Goal: Task Accomplishment & Management: Manage account settings

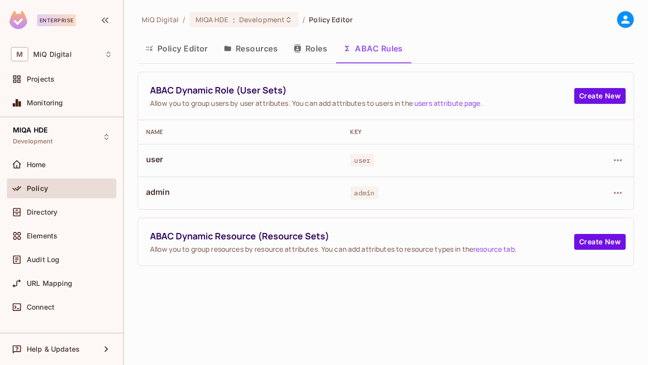
click at [180, 48] on button "Policy Editor" at bounding box center [177, 48] width 78 height 25
click at [180, 48] on div "MiQ Digital / MIQA HDE : Development / Policy Editor Policy Editor Resources Ro…" at bounding box center [386, 182] width 524 height 365
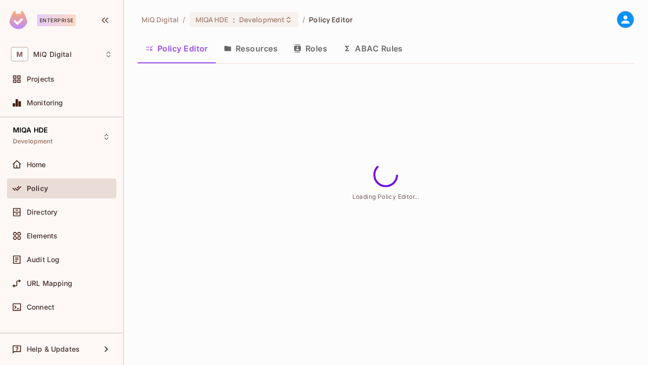
click at [246, 47] on button "Resources" at bounding box center [251, 48] width 70 height 25
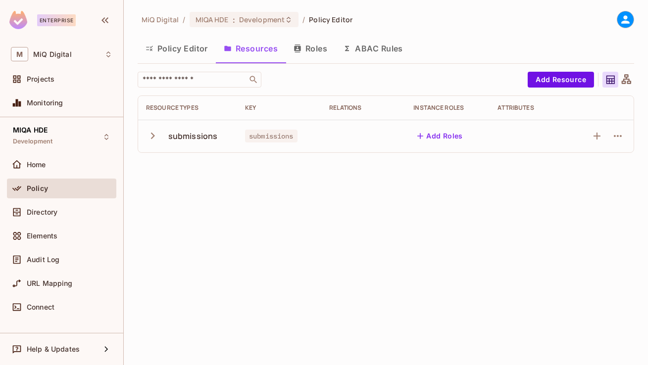
click at [194, 49] on button "Policy Editor" at bounding box center [177, 48] width 78 height 25
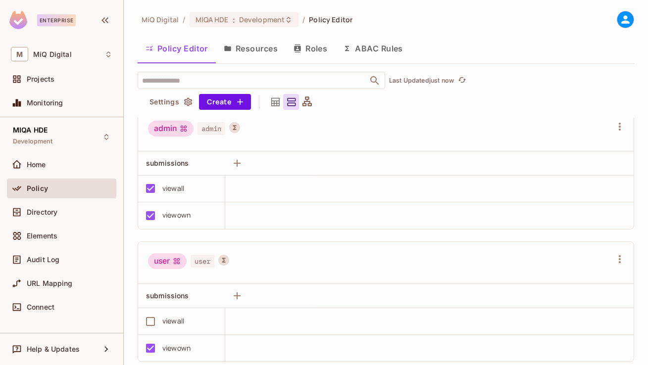
scroll to position [21, 0]
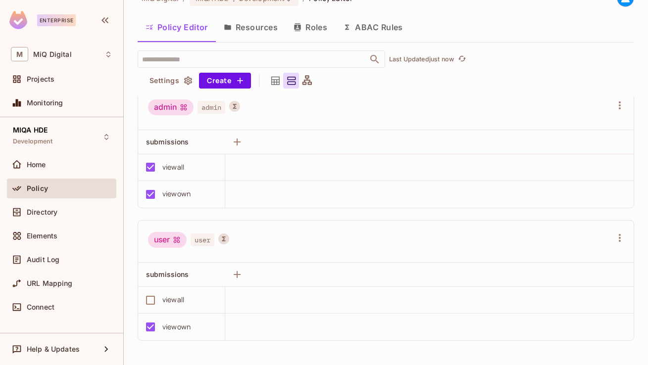
click at [371, 28] on button "ABAC Rules" at bounding box center [373, 27] width 76 height 25
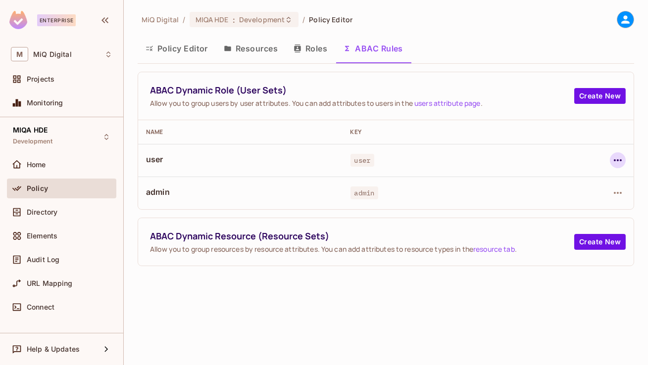
click at [613, 161] on icon "button" at bounding box center [618, 161] width 12 height 12
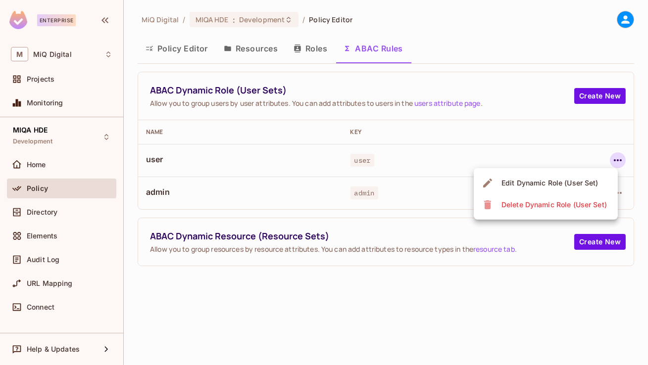
click at [533, 184] on div "Edit Dynamic Role (User Set)" at bounding box center [550, 183] width 97 height 10
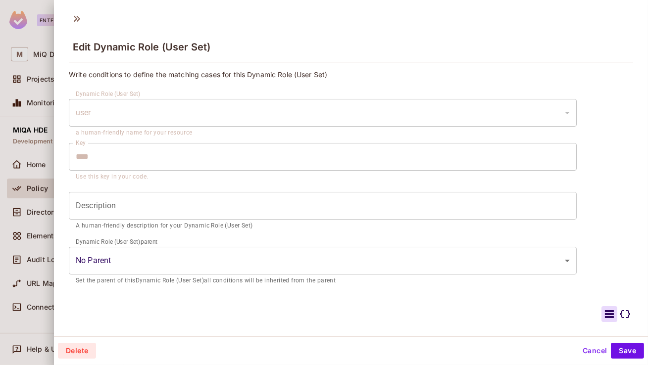
scroll to position [102, 0]
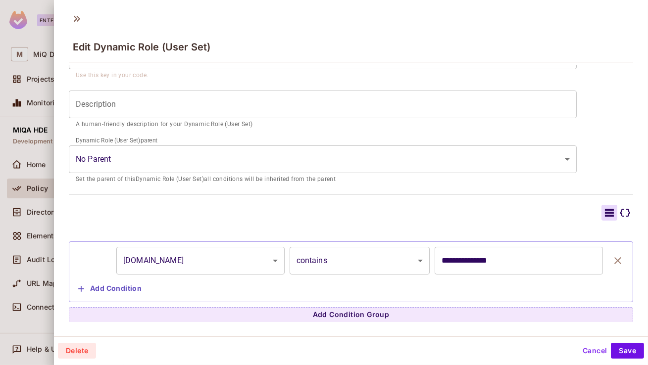
click at [583, 354] on button "Cancel" at bounding box center [595, 351] width 32 height 16
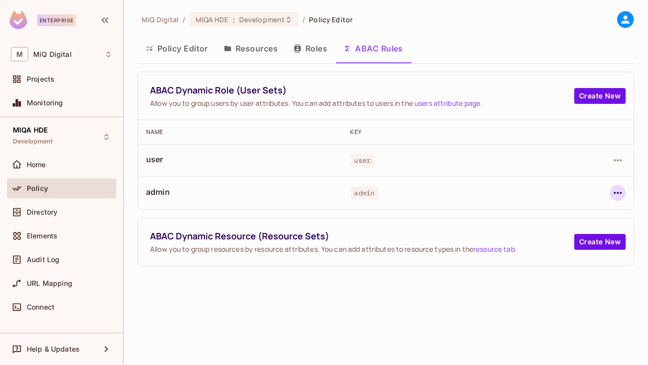
click at [613, 194] on icon "button" at bounding box center [618, 193] width 12 height 12
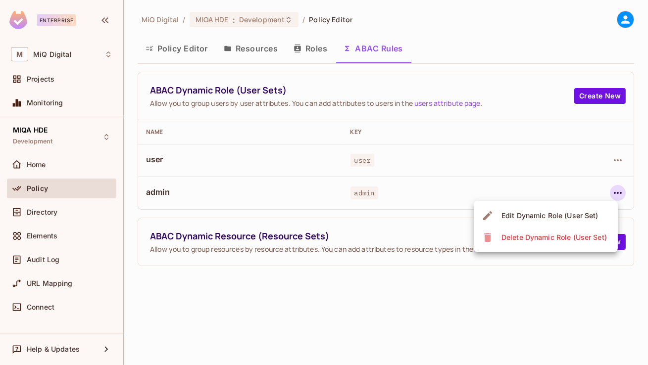
click at [562, 212] on div "Edit Dynamic Role (User Set)" at bounding box center [550, 216] width 97 height 10
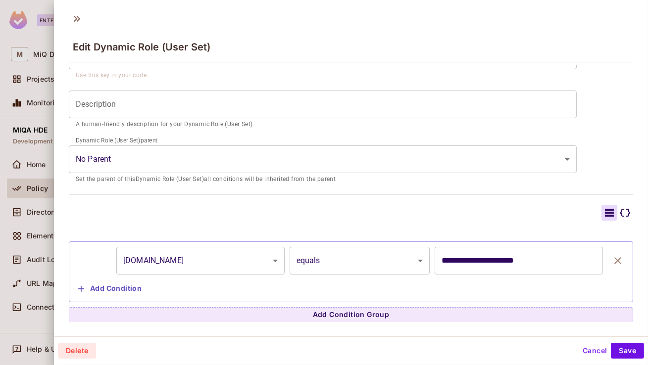
click at [32, 104] on div at bounding box center [324, 182] width 648 height 365
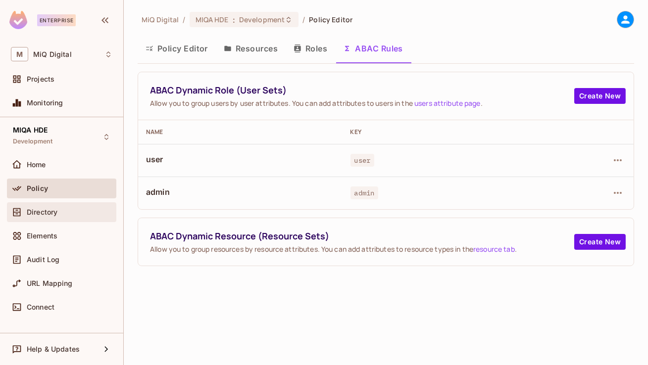
click at [36, 207] on div "Directory" at bounding box center [62, 213] width 102 height 12
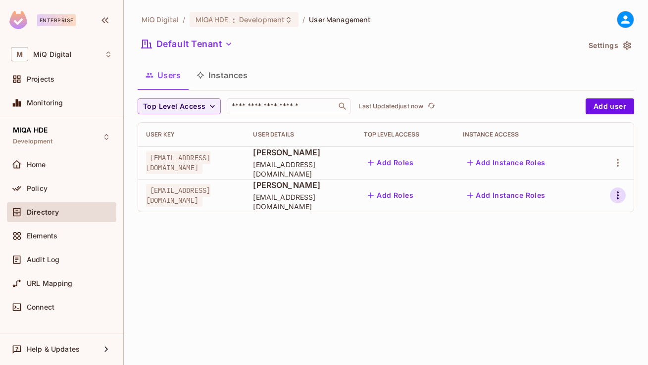
click at [617, 197] on icon "button" at bounding box center [618, 196] width 12 height 12
click at [560, 260] on div "Delete User" at bounding box center [578, 262] width 39 height 10
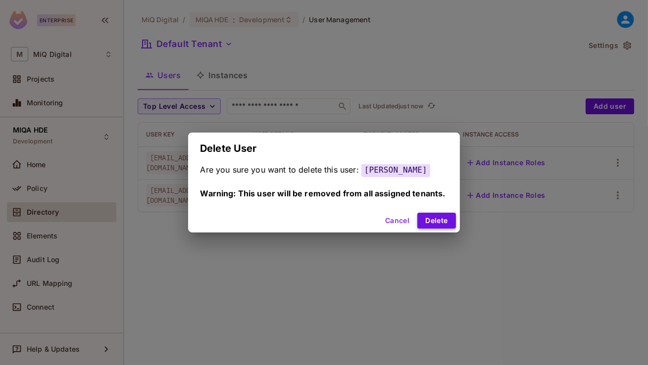
click at [429, 226] on button "Delete" at bounding box center [436, 221] width 38 height 16
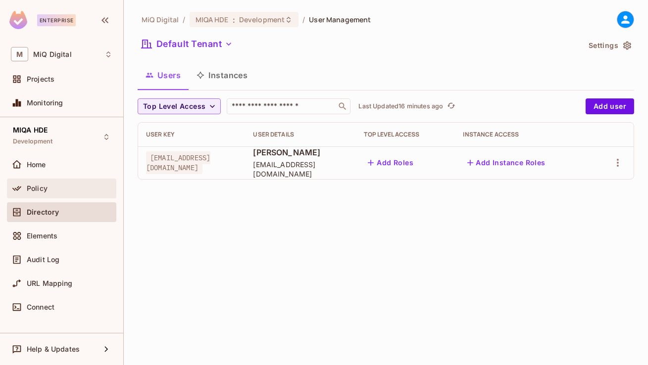
click at [63, 196] on div "Policy" at bounding box center [61, 189] width 109 height 20
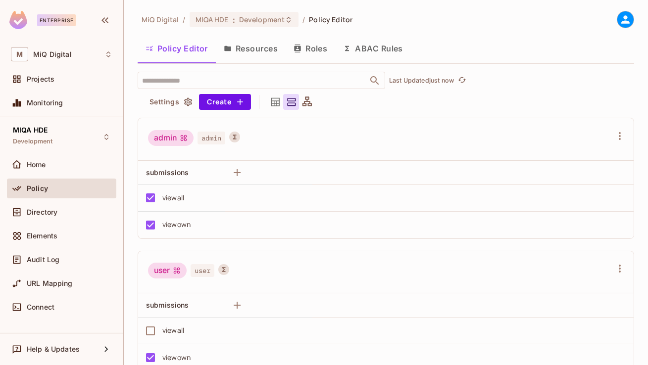
scroll to position [9, 0]
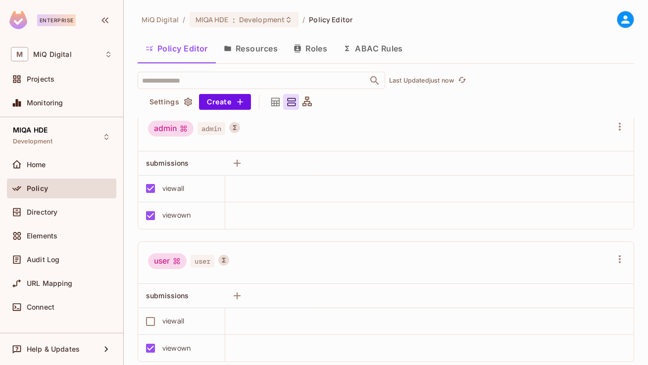
click at [376, 52] on button "ABAC Rules" at bounding box center [373, 48] width 76 height 25
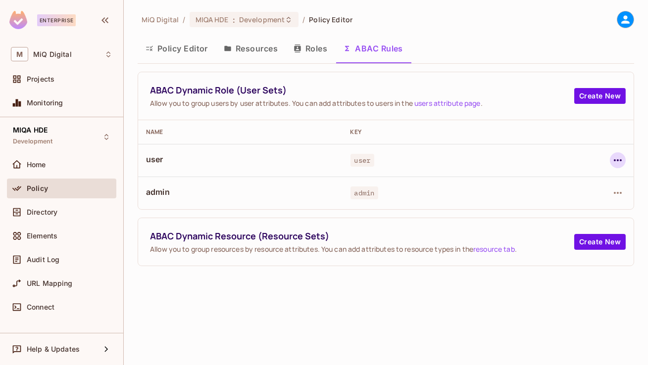
click at [618, 159] on icon "button" at bounding box center [618, 160] width 8 height 2
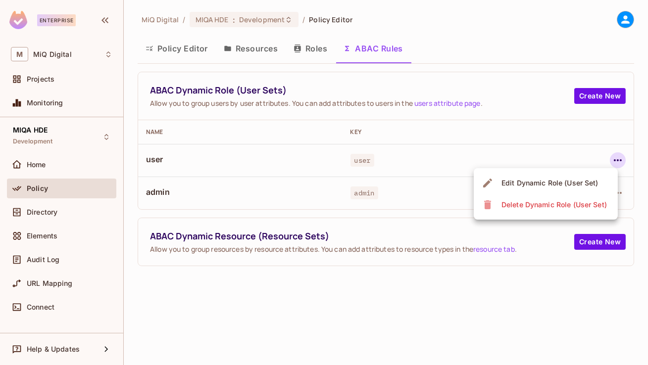
click at [535, 179] on div "Edit Dynamic Role (User Set)" at bounding box center [550, 183] width 97 height 10
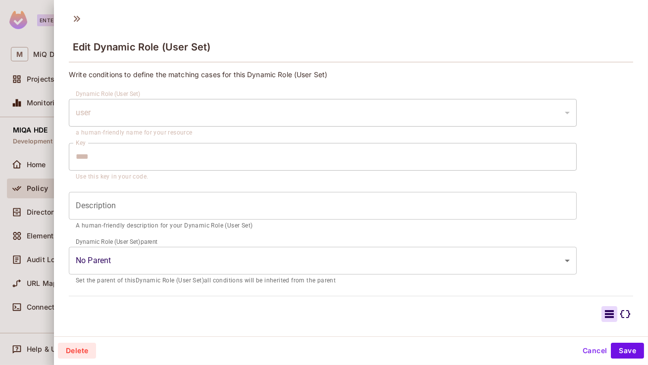
scroll to position [102, 0]
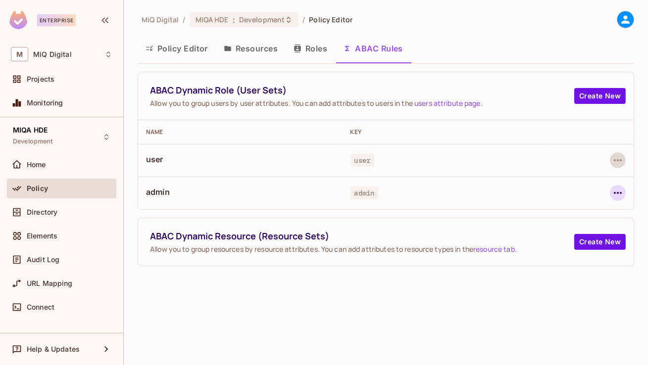
click at [619, 194] on icon "button" at bounding box center [618, 193] width 12 height 12
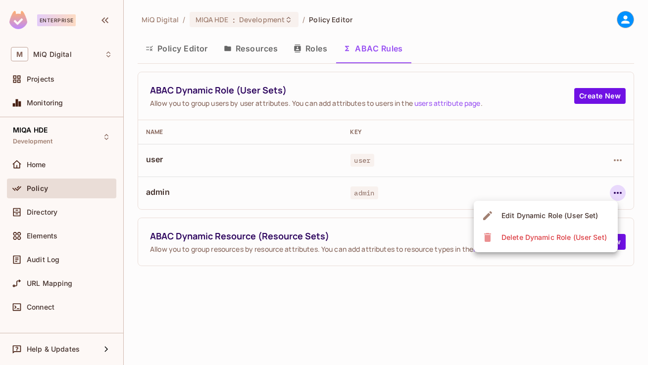
click at [545, 215] on div "Edit Dynamic Role (User Set)" at bounding box center [550, 216] width 97 height 10
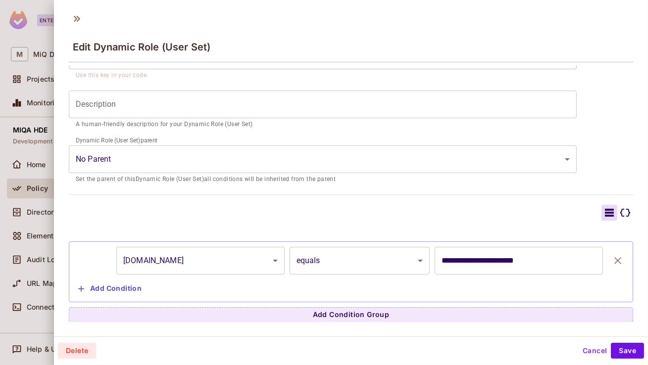
scroll to position [1, 0]
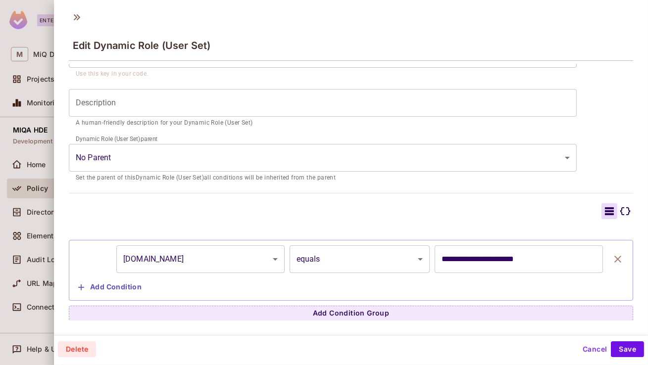
click at [29, 184] on div at bounding box center [324, 182] width 648 height 365
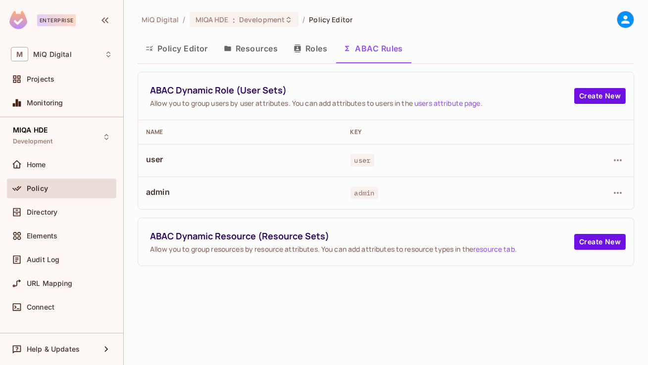
click at [310, 53] on button "Roles" at bounding box center [311, 48] width 50 height 25
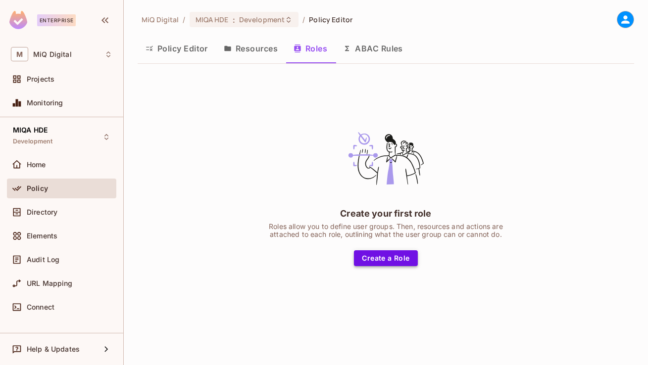
click at [386, 258] on button "Create a Role" at bounding box center [385, 259] width 63 height 16
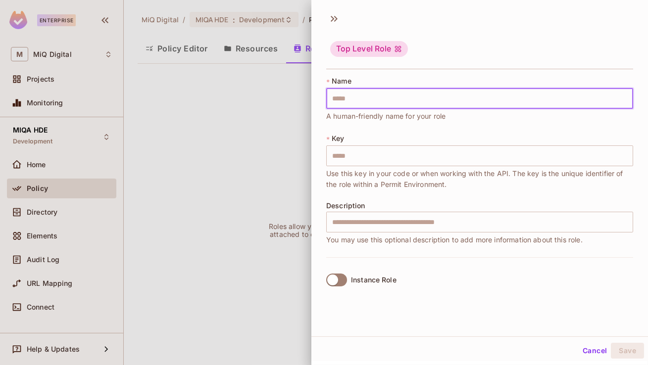
click at [366, 104] on input "text" at bounding box center [479, 98] width 307 height 21
type input "*"
type input "**"
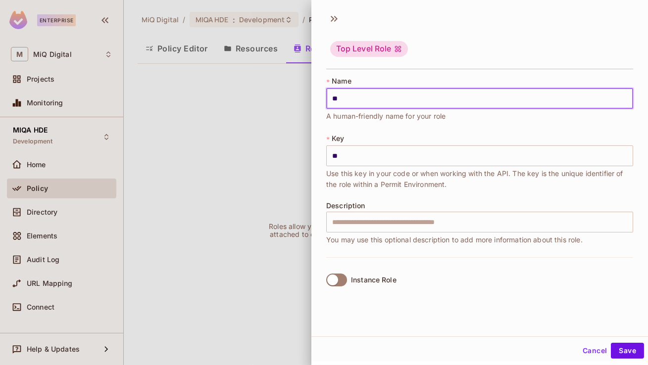
type input "***"
type input "****"
type input "*****"
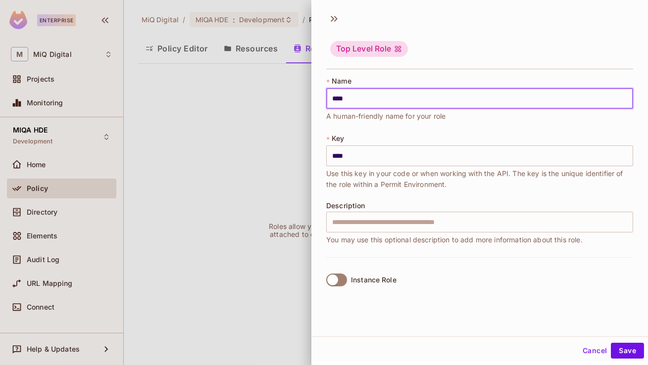
type input "*****"
type input "******"
type input "*******"
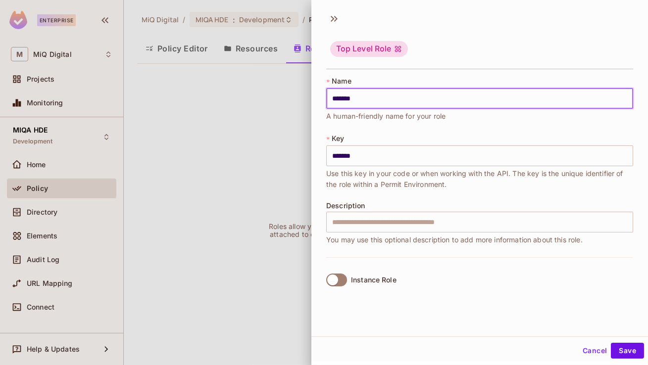
type input "********"
type input "**********"
click at [371, 98] on input "**********" at bounding box center [479, 98] width 307 height 21
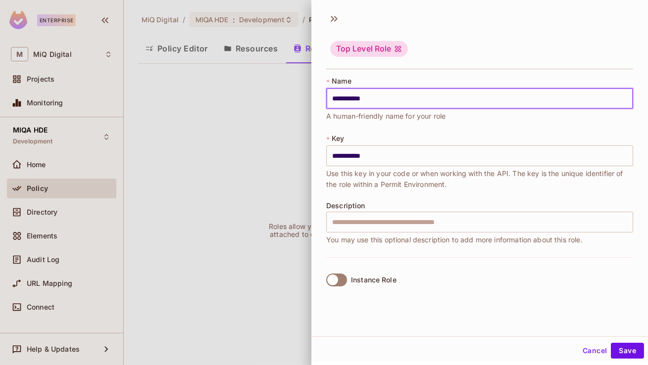
click at [371, 98] on input "**********" at bounding box center [479, 98] width 307 height 21
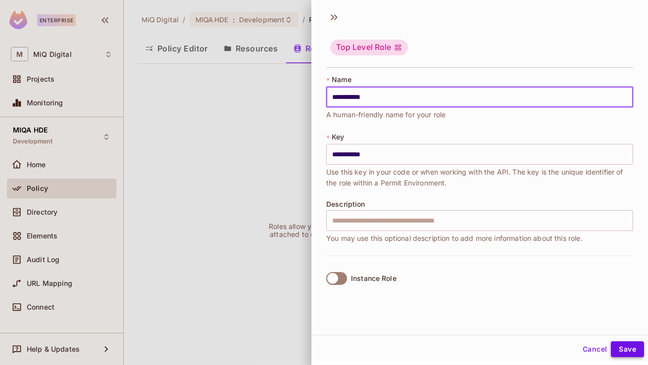
type input "**********"
click at [619, 346] on button "Save" at bounding box center [627, 350] width 33 height 16
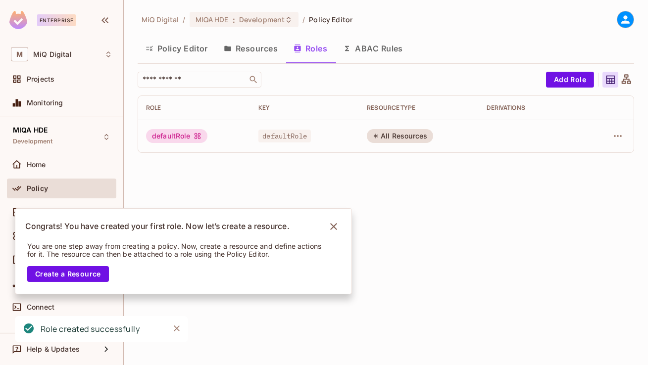
click at [289, 137] on span "defaultRole" at bounding box center [285, 136] width 52 height 13
copy span "defaultRole"
click at [329, 228] on icon "Notifications Alt+T" at bounding box center [334, 227] width 16 height 16
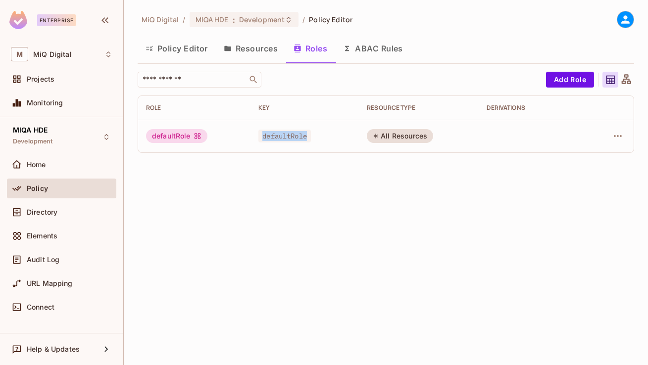
click at [268, 52] on button "Resources" at bounding box center [251, 48] width 70 height 25
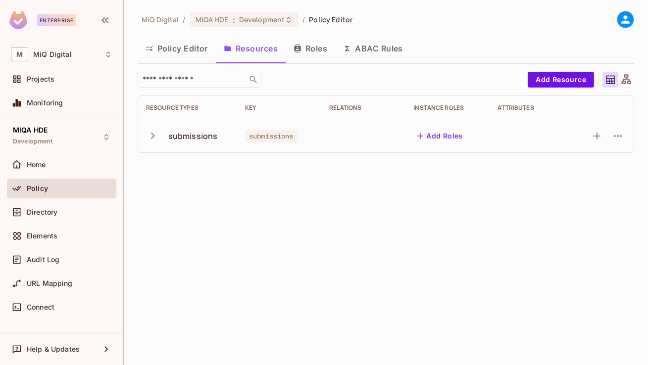
click at [365, 48] on button "ABAC Rules" at bounding box center [373, 48] width 76 height 25
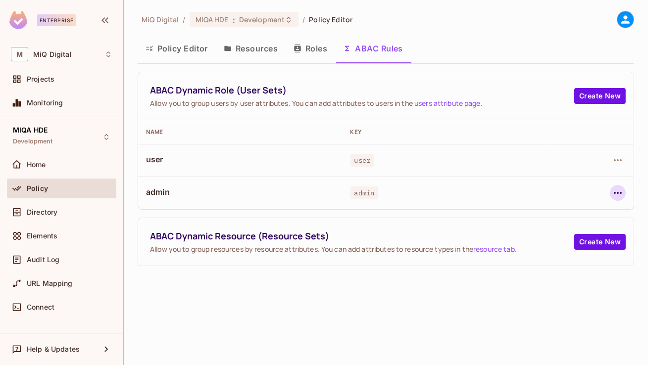
click at [614, 194] on icon "button" at bounding box center [618, 193] width 12 height 12
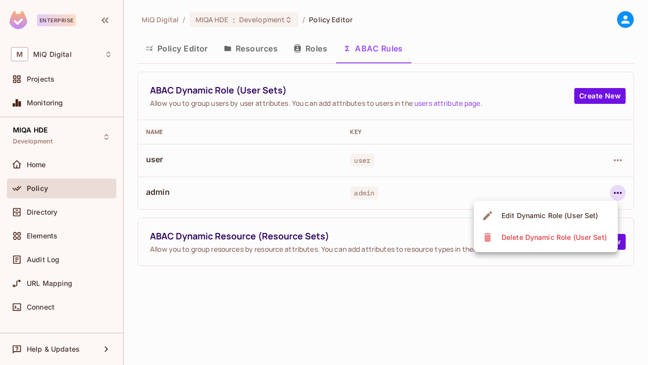
click at [549, 211] on div "Edit Dynamic Role (User Set)" at bounding box center [550, 216] width 97 height 10
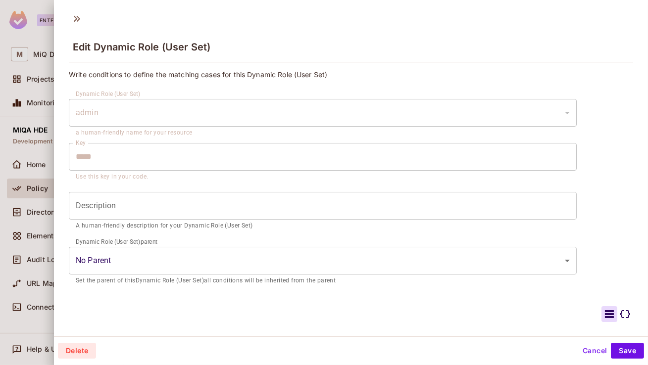
scroll to position [102, 0]
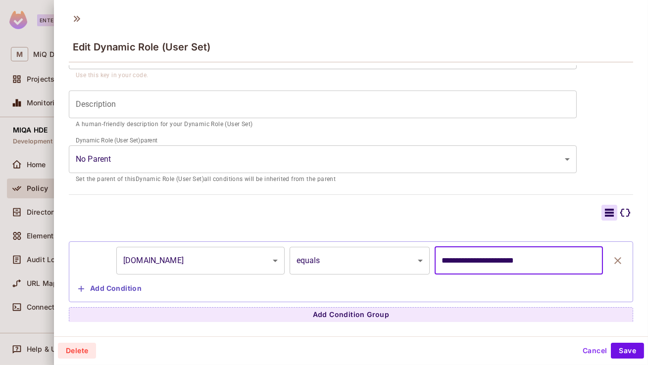
click at [478, 260] on input "**********" at bounding box center [519, 261] width 168 height 28
type input "**********"
click at [621, 357] on button "Save" at bounding box center [627, 351] width 33 height 16
click at [621, 357] on div "MiQ Digital / MIQA HDE : Development / Policy Editor Policy Editor Resources Ro…" at bounding box center [386, 182] width 524 height 365
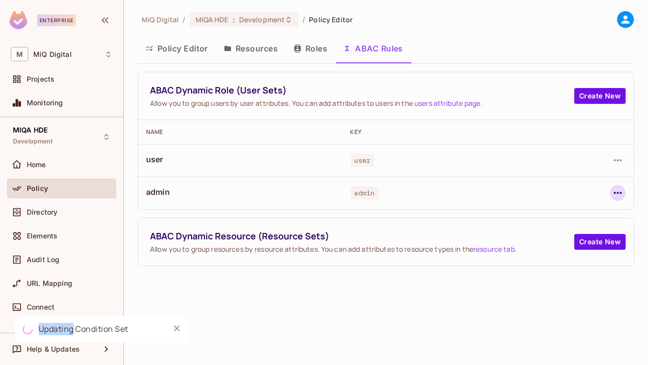
click at [618, 192] on icon "button" at bounding box center [618, 193] width 12 height 12
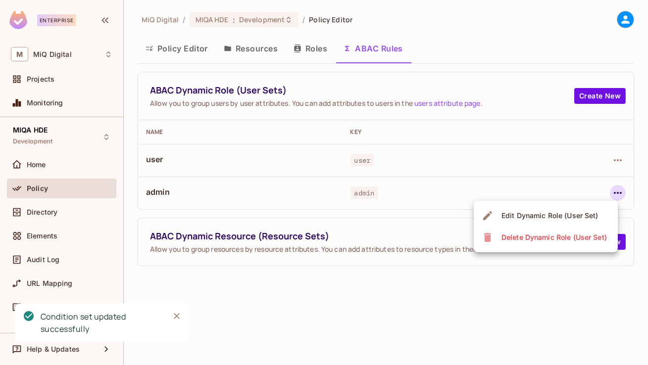
click at [621, 164] on div at bounding box center [324, 182] width 648 height 365
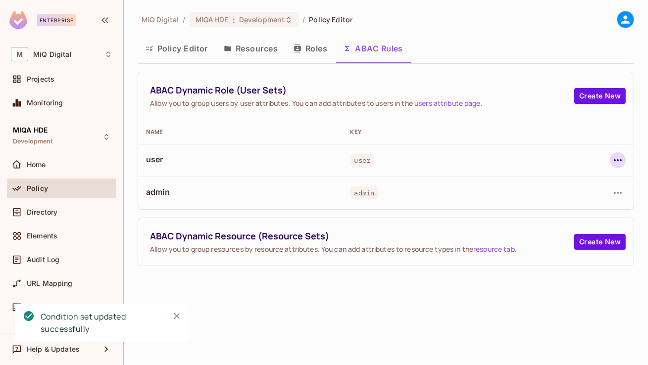
click at [619, 156] on icon "button" at bounding box center [618, 161] width 12 height 12
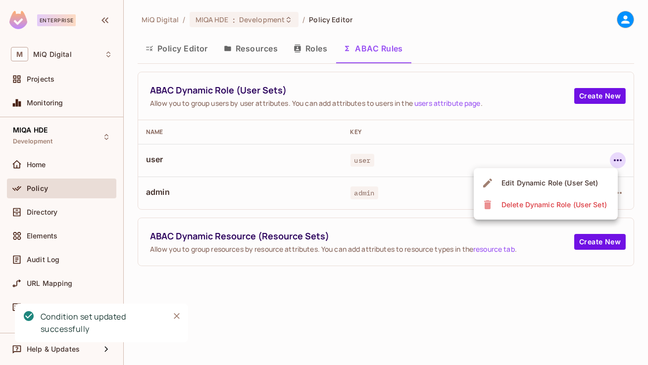
click at [550, 183] on div "Edit Dynamic Role (User Set)" at bounding box center [550, 183] width 97 height 10
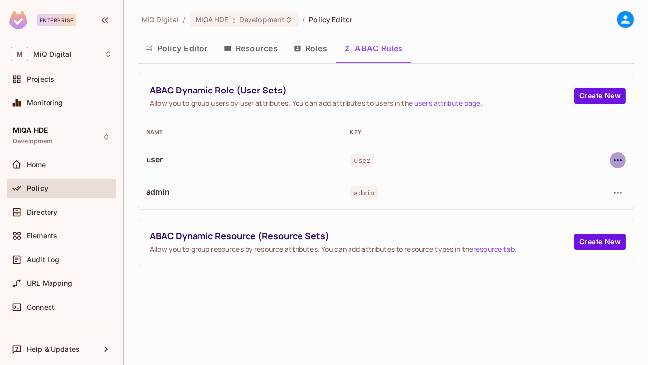
click at [619, 157] on icon "button" at bounding box center [618, 161] width 12 height 12
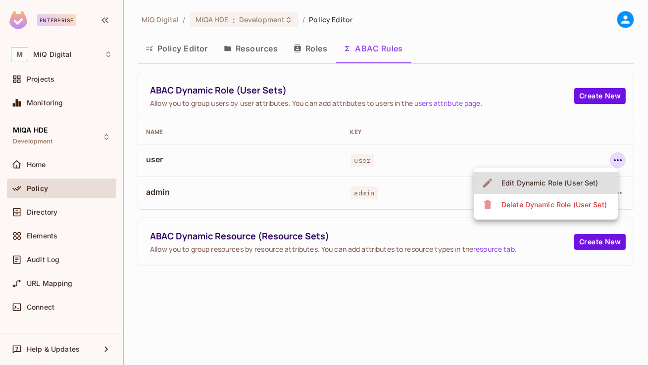
click at [532, 188] on span "Edit Dynamic Role (User Set)" at bounding box center [550, 183] width 103 height 16
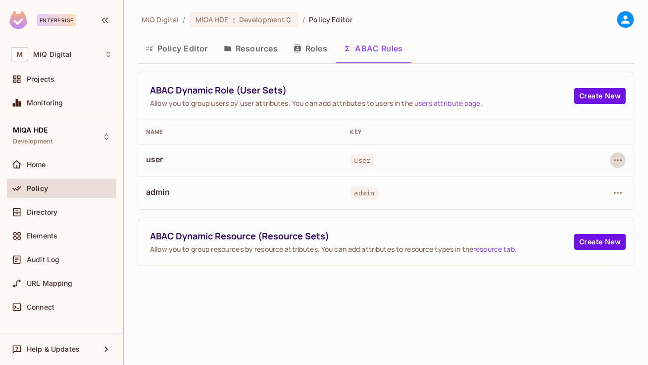
click at [194, 49] on button "Policy Editor" at bounding box center [177, 48] width 78 height 25
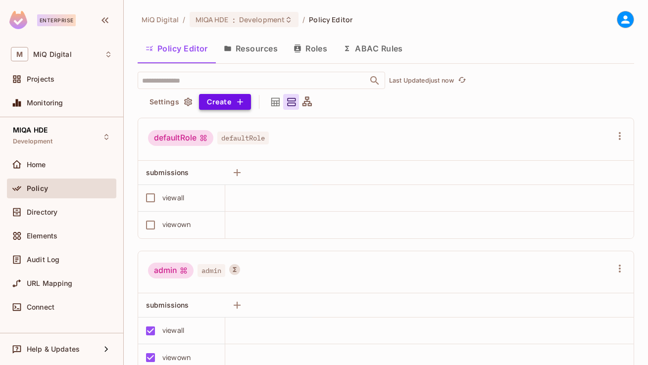
click at [234, 100] on button "Create" at bounding box center [225, 102] width 52 height 16
click at [273, 105] on icon at bounding box center [275, 102] width 8 height 8
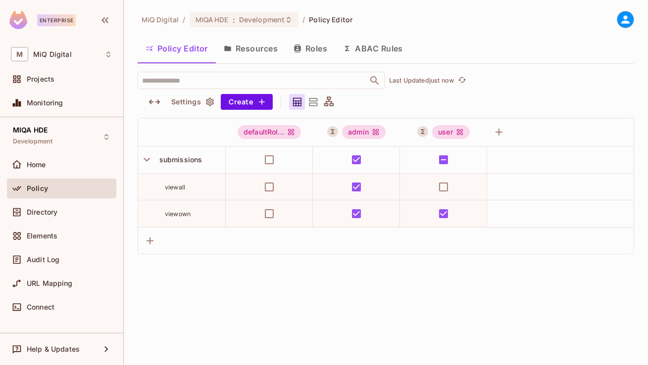
click at [180, 214] on span "viewown" at bounding box center [178, 213] width 26 height 7
click at [176, 186] on span "viewall" at bounding box center [175, 187] width 20 height 7
click at [51, 276] on div "URL Mapping" at bounding box center [61, 284] width 109 height 20
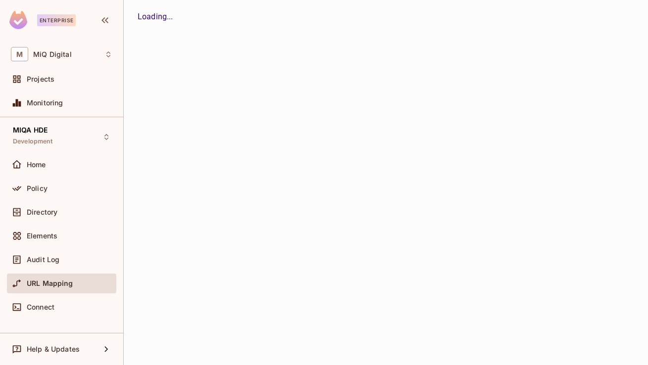
click at [58, 261] on span "Audit Log" at bounding box center [43, 260] width 33 height 8
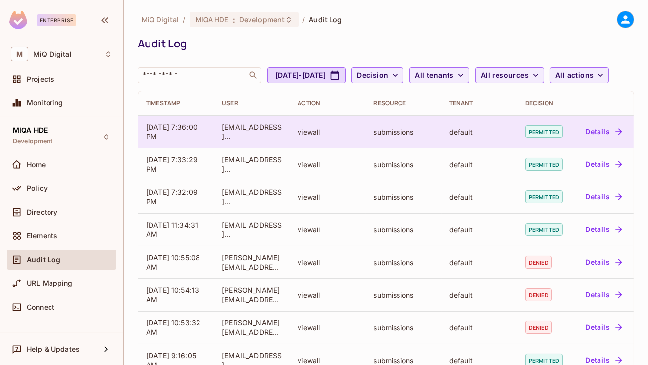
click at [593, 140] on button "Details" at bounding box center [603, 132] width 45 height 16
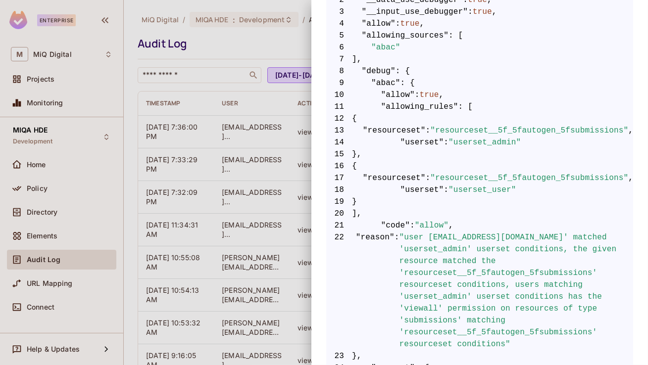
scroll to position [240, 0]
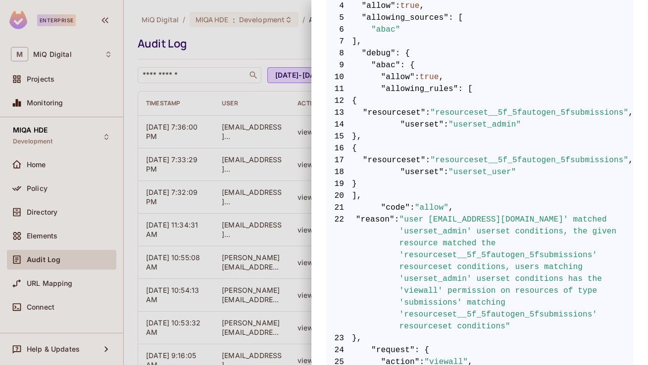
click at [498, 124] on span ""userset_admin"" at bounding box center [485, 125] width 72 height 12
click at [485, 170] on span ""userset_user"" at bounding box center [483, 172] width 68 height 12
click at [483, 123] on span ""userset_admin"" at bounding box center [485, 125] width 72 height 12
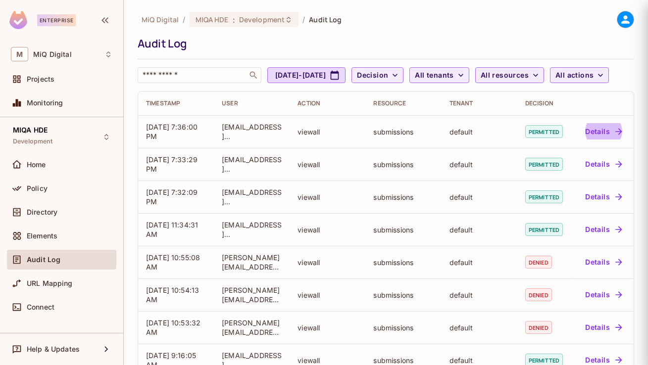
scroll to position [0, 0]
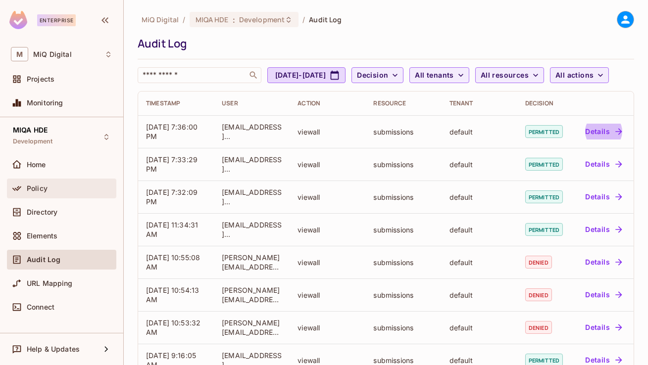
click at [36, 187] on span "Policy" at bounding box center [37, 189] width 21 height 8
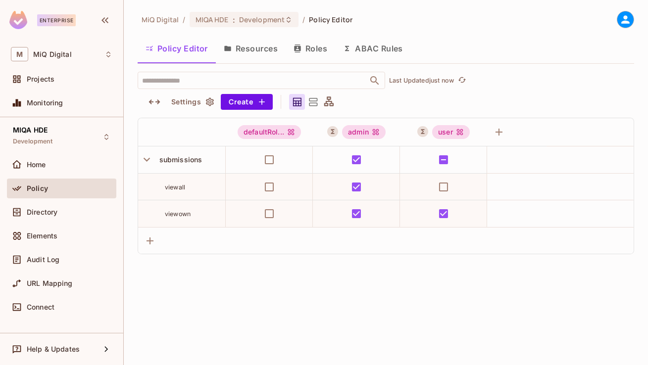
click at [377, 48] on button "ABAC Rules" at bounding box center [373, 48] width 76 height 25
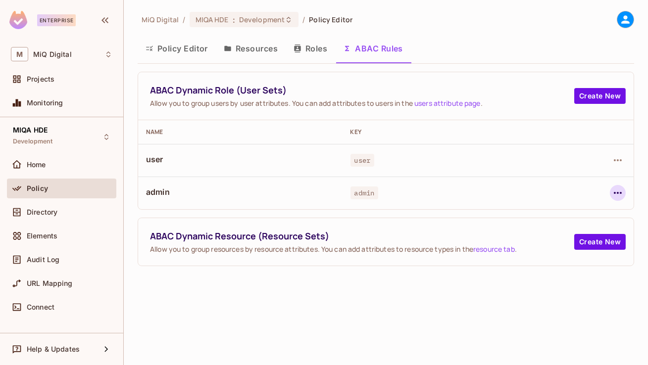
click at [622, 193] on icon "button" at bounding box center [618, 193] width 12 height 12
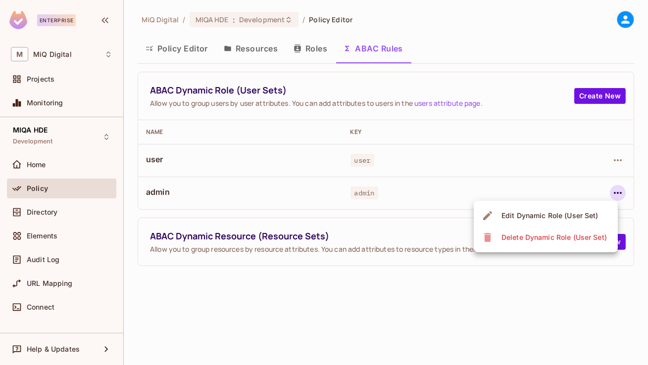
click at [568, 213] on div "Edit Dynamic Role (User Set)" at bounding box center [550, 216] width 97 height 10
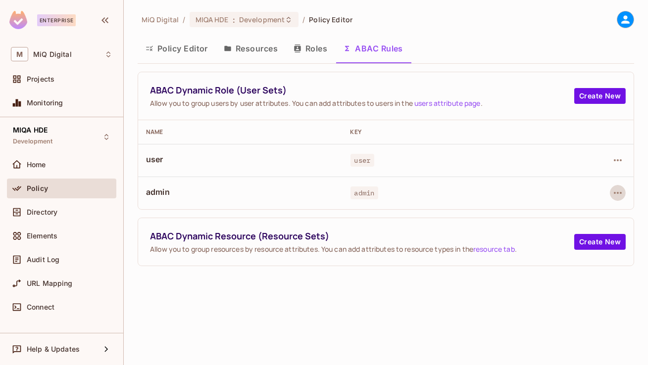
click at [195, 47] on button "Policy Editor" at bounding box center [177, 48] width 78 height 25
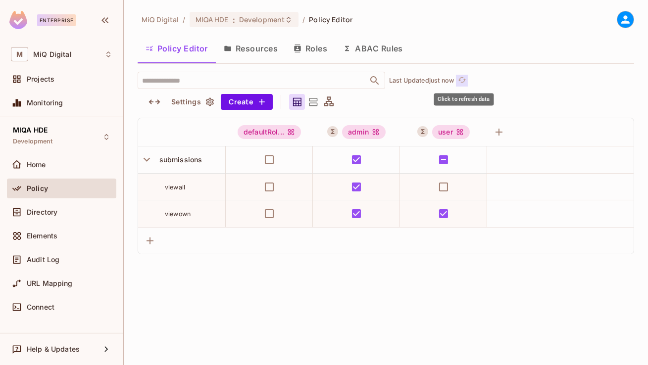
click at [467, 76] on icon "refresh" at bounding box center [462, 80] width 8 height 8
click at [378, 54] on button "ABAC Rules" at bounding box center [373, 48] width 76 height 25
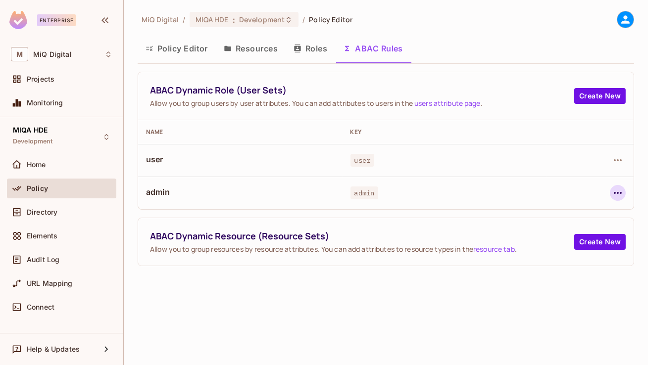
click at [616, 188] on icon "button" at bounding box center [618, 193] width 12 height 12
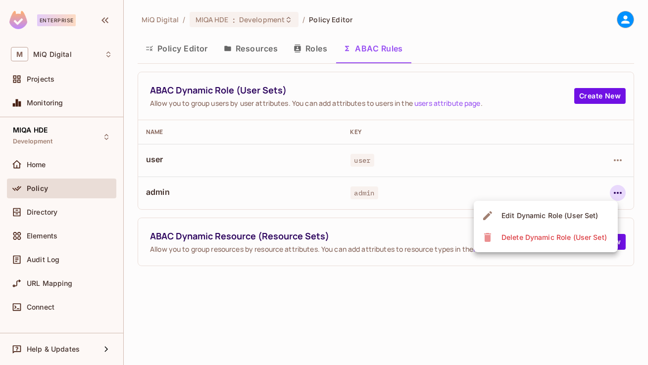
click at [537, 216] on div "Edit Dynamic Role (User Set)" at bounding box center [550, 216] width 97 height 10
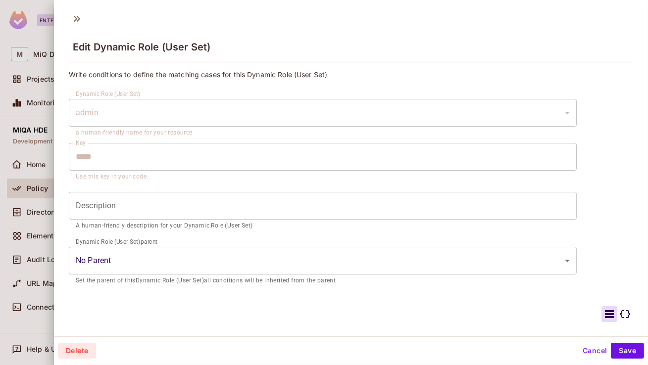
scroll to position [102, 0]
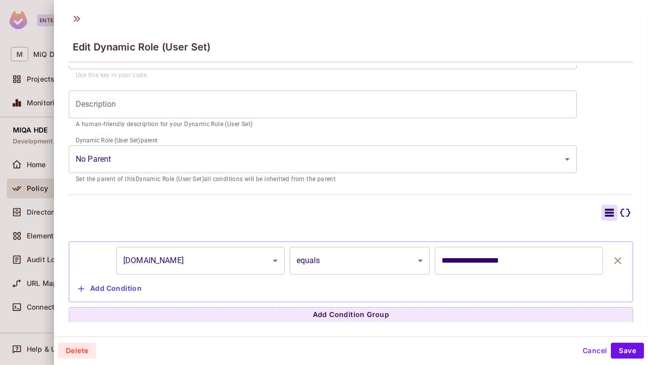
click at [10, 245] on div at bounding box center [324, 182] width 648 height 365
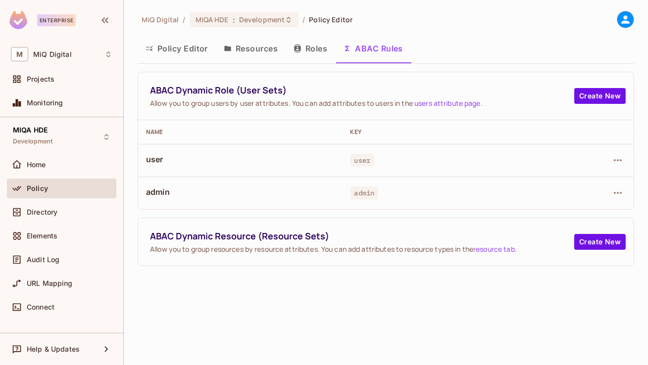
click at [43, 201] on div "Policy" at bounding box center [61, 191] width 109 height 24
click at [42, 209] on span "Directory" at bounding box center [42, 212] width 31 height 8
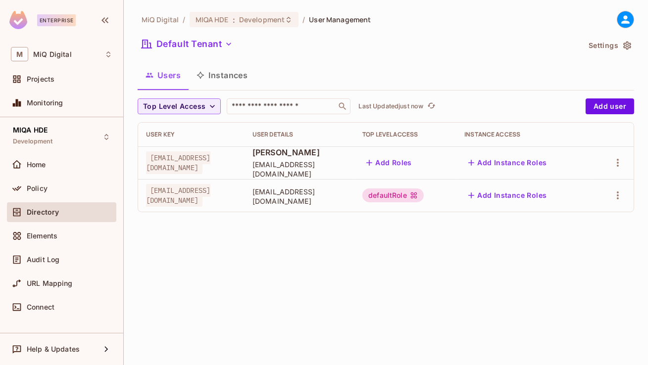
click at [623, 43] on icon "button" at bounding box center [628, 46] width 10 height 10
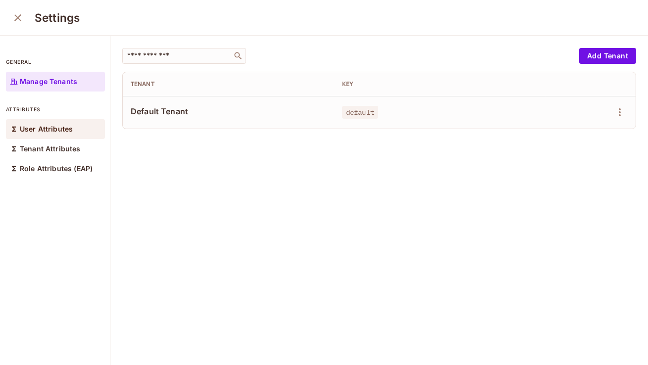
click at [46, 132] on p "User Attributes" at bounding box center [46, 129] width 53 height 8
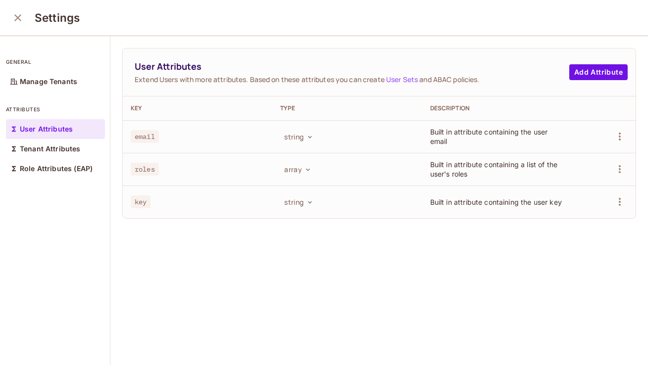
click at [619, 62] on div "User Attributes Extend Users with more attributes. Based on these attributes yo…" at bounding box center [379, 73] width 513 height 48
click at [610, 70] on button "Add Attribute" at bounding box center [599, 72] width 58 height 16
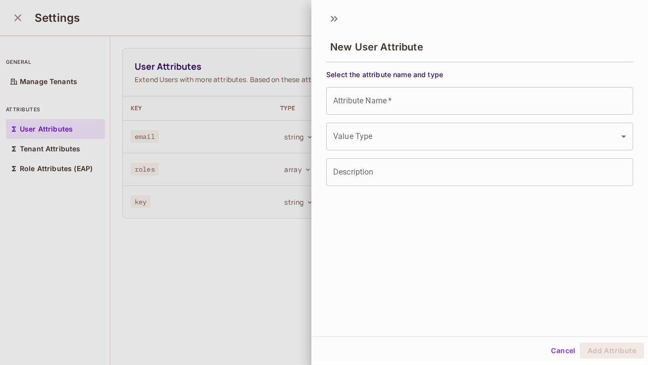
click at [400, 93] on input "Attribute Name   *" at bounding box center [479, 101] width 307 height 28
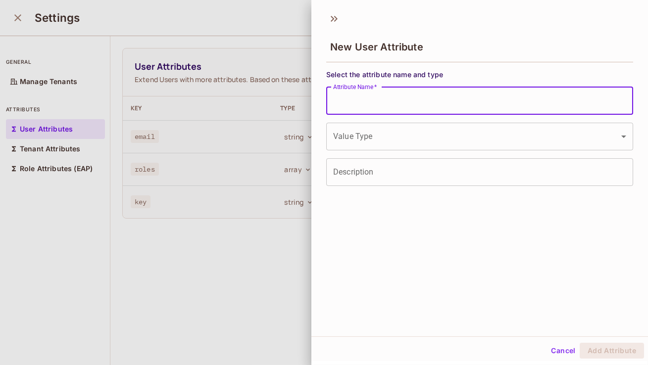
click at [379, 129] on body "Enterprise M MiQ Digital Projects Monitoring MIQA HDE Development Home Policy D…" at bounding box center [324, 182] width 648 height 365
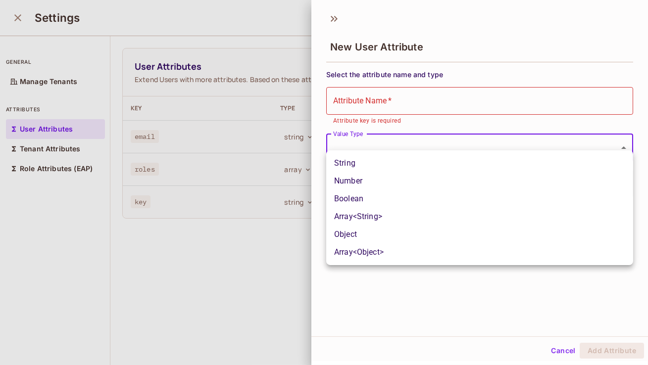
click at [321, 45] on div at bounding box center [324, 182] width 648 height 365
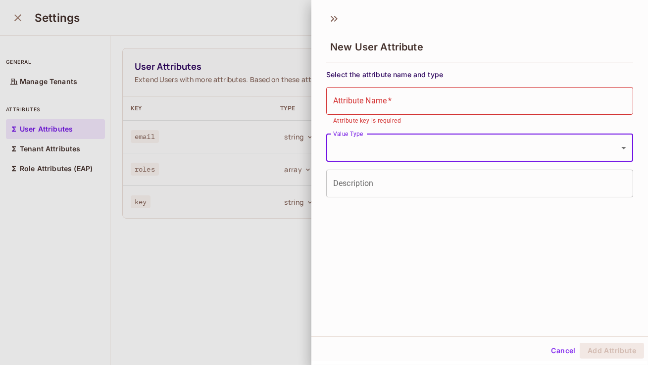
click at [281, 35] on div at bounding box center [324, 182] width 648 height 365
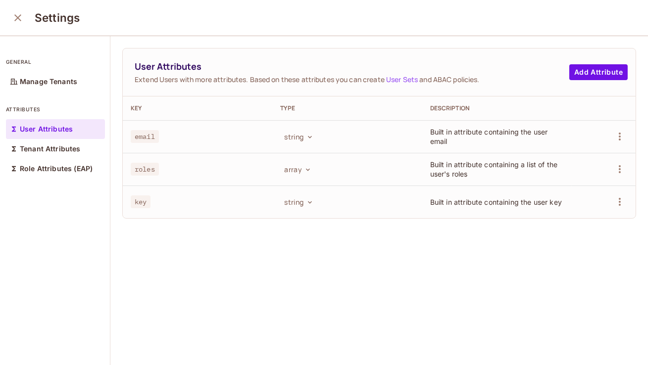
click at [24, 25] on button "close" at bounding box center [18, 18] width 20 height 20
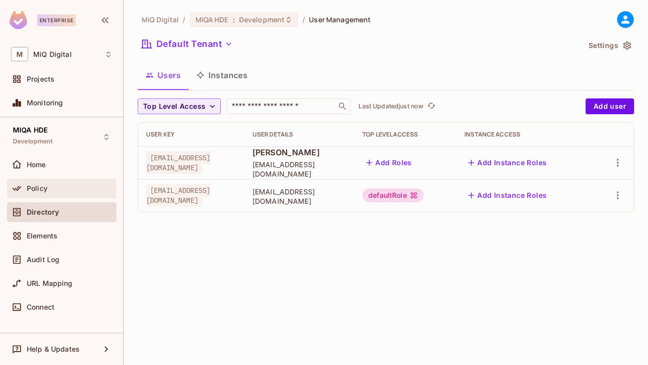
click at [58, 195] on div "Policy" at bounding box center [61, 189] width 109 height 20
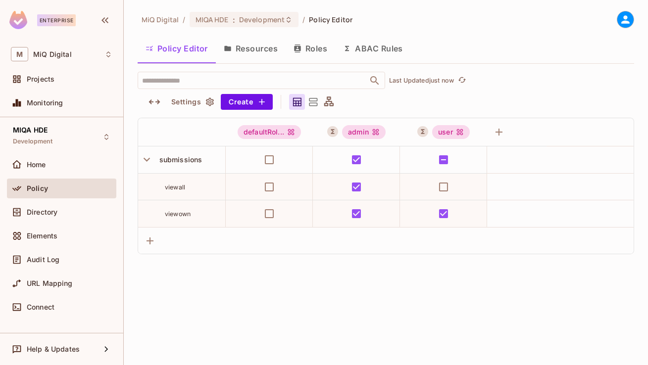
click at [374, 52] on button "ABAC Rules" at bounding box center [373, 48] width 76 height 25
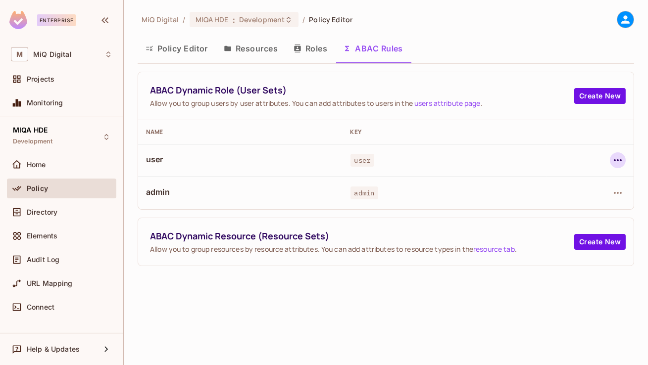
click at [621, 165] on icon "button" at bounding box center [618, 161] width 12 height 12
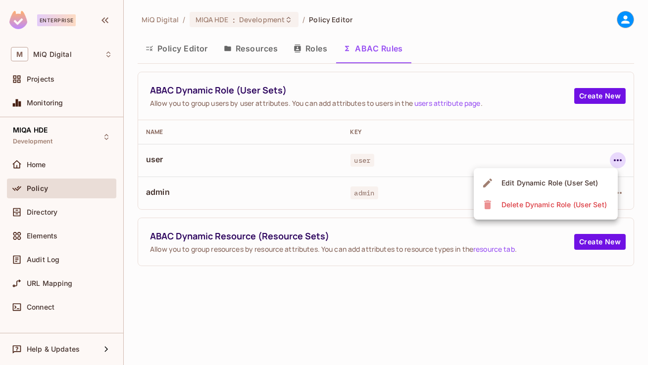
click at [556, 187] on div "Edit Dynamic Role (User Set)" at bounding box center [550, 183] width 97 height 10
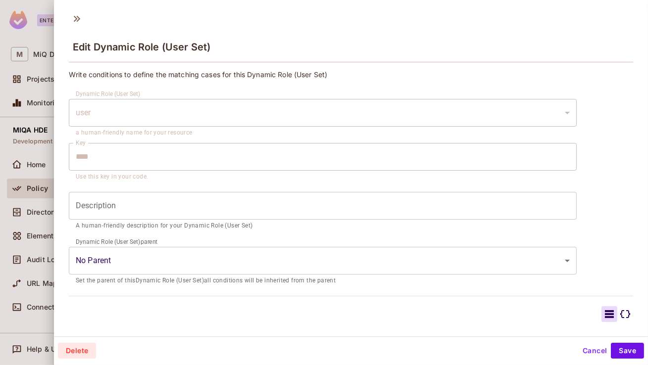
scroll to position [102, 0]
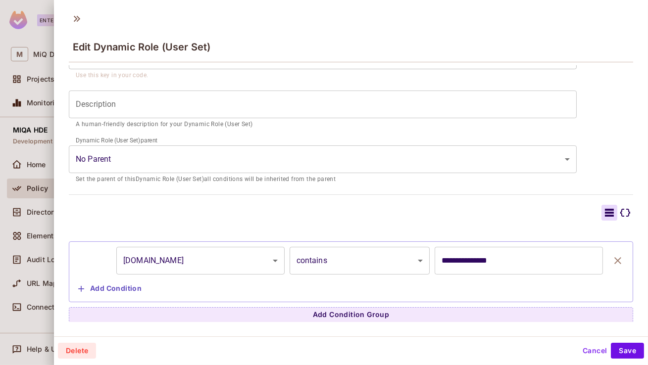
click at [210, 262] on body "Enterprise M MiQ Digital Projects Monitoring MIQA HDE Development Home Policy D…" at bounding box center [324, 182] width 648 height 365
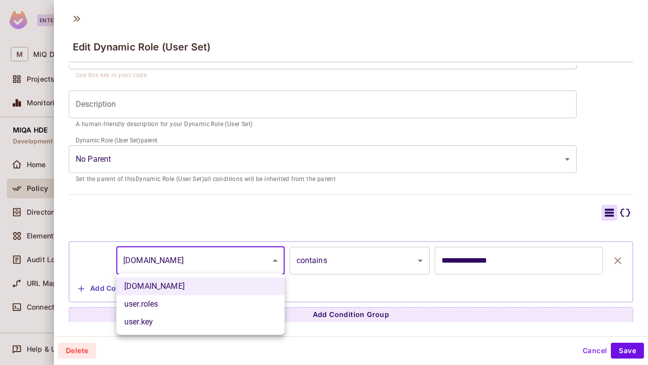
click at [124, 226] on div at bounding box center [324, 182] width 648 height 365
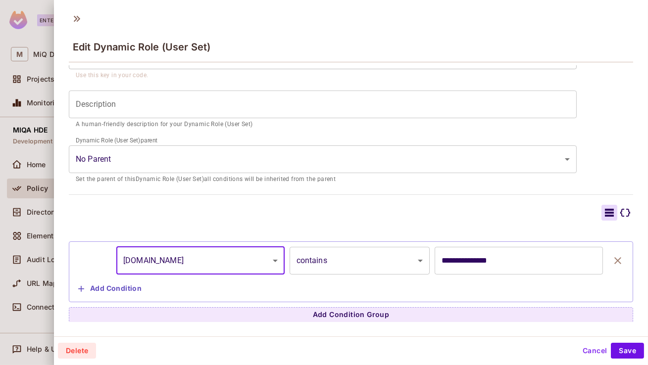
scroll to position [1, 0]
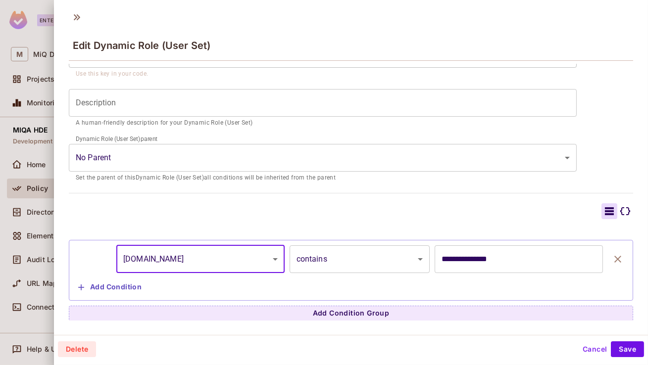
click at [486, 265] on input "**********" at bounding box center [519, 260] width 168 height 28
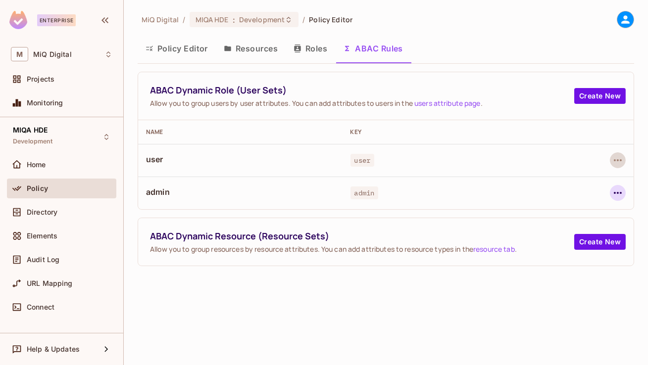
click at [617, 186] on button "button" at bounding box center [618, 193] width 16 height 16
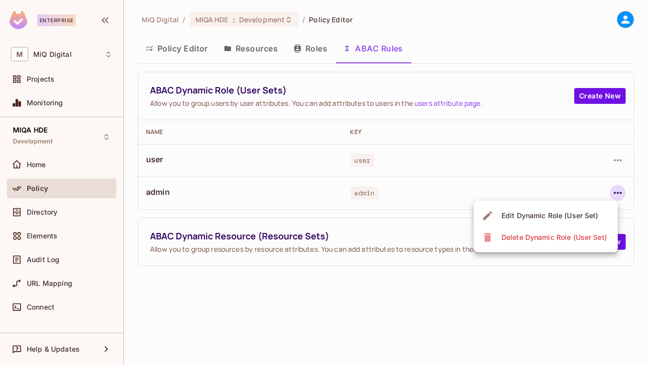
click at [563, 210] on span "Edit Dynamic Role (User Set)" at bounding box center [550, 216] width 103 height 16
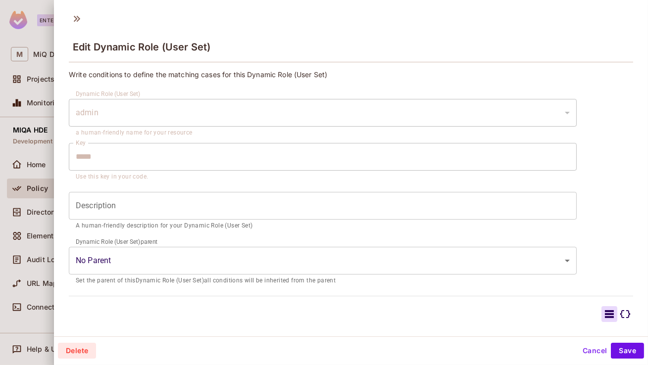
scroll to position [102, 0]
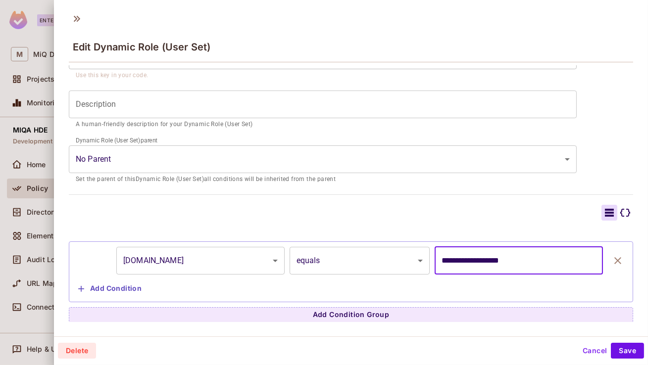
drag, startPoint x: 456, startPoint y: 260, endPoint x: 407, endPoint y: 260, distance: 49.5
click at [407, 260] on div "**********" at bounding box center [351, 261] width 554 height 28
type input "**********"
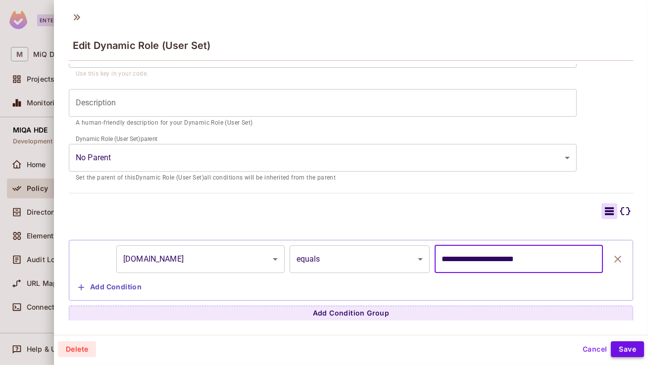
click at [630, 345] on button "Save" at bounding box center [627, 350] width 33 height 16
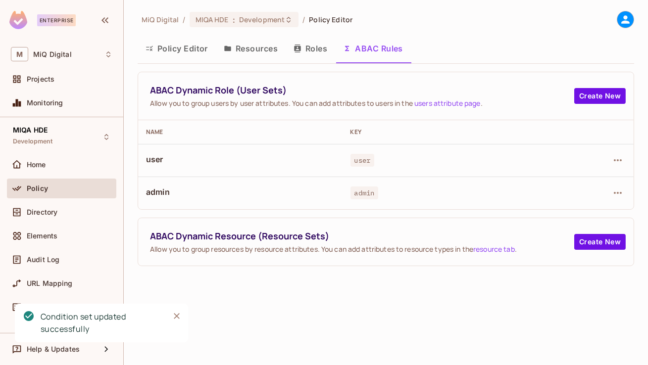
click at [255, 320] on div "MiQ Digital / MIQA HDE : Development / Policy Editor Policy Editor Resources Ro…" at bounding box center [386, 182] width 524 height 365
click at [613, 198] on icon "button" at bounding box center [618, 193] width 12 height 12
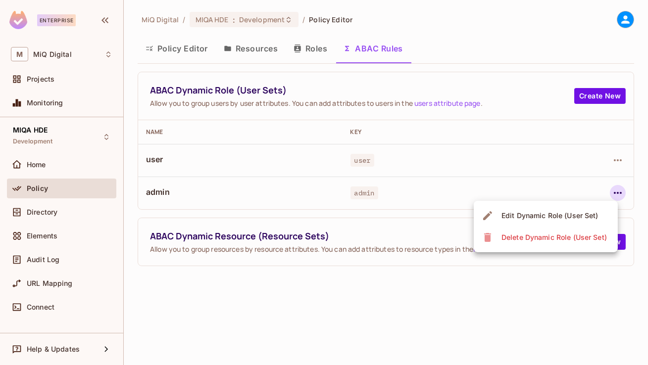
click at [545, 219] on div "Edit Dynamic Role (User Set)" at bounding box center [550, 216] width 97 height 10
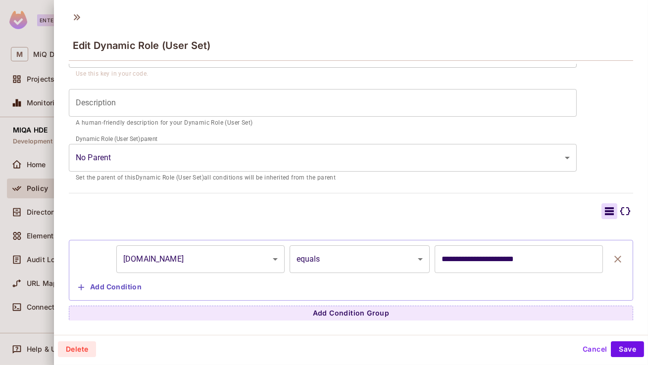
click at [28, 318] on div at bounding box center [324, 182] width 648 height 365
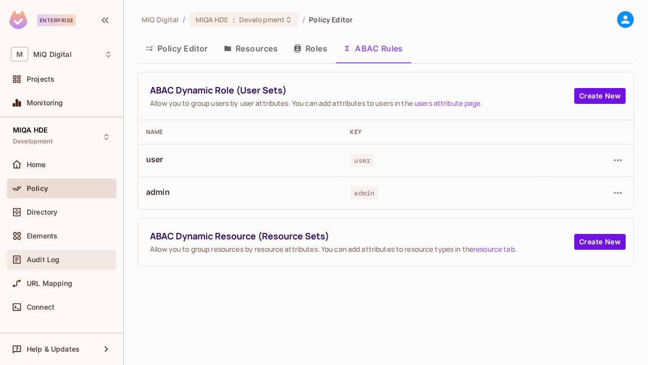
click at [53, 268] on div "Audit Log" at bounding box center [61, 260] width 109 height 20
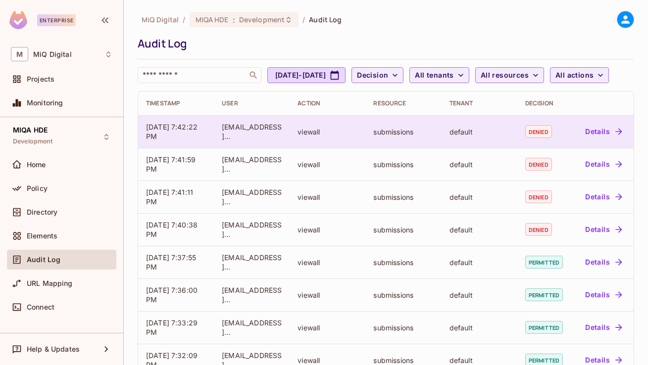
click at [598, 140] on button "Details" at bounding box center [603, 132] width 45 height 16
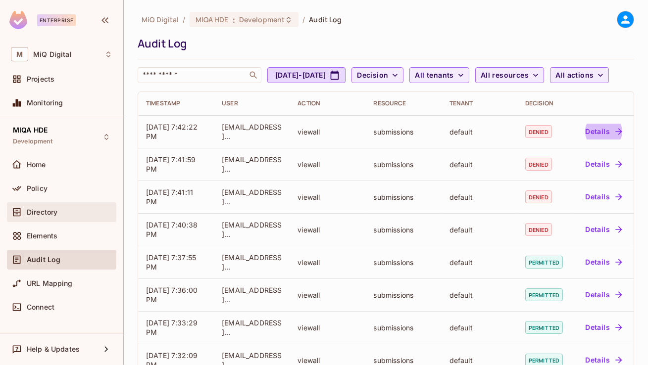
click at [53, 217] on div "Directory" at bounding box center [62, 213] width 102 height 12
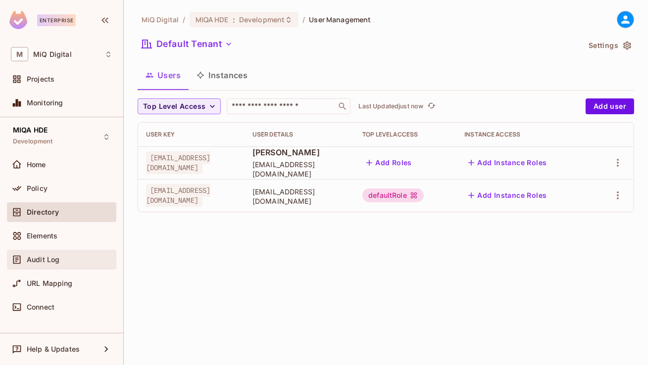
click at [56, 256] on span "Audit Log" at bounding box center [43, 260] width 33 height 8
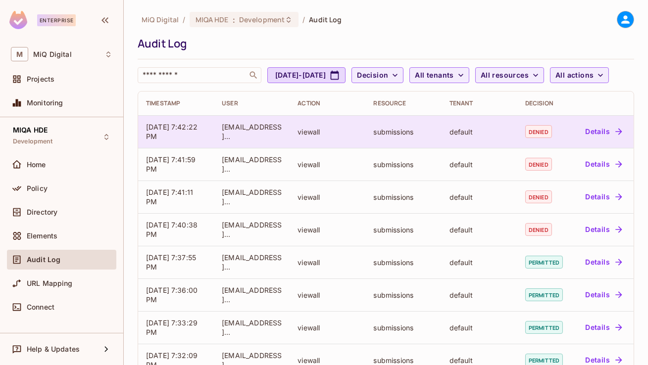
click at [599, 140] on button "Details" at bounding box center [603, 132] width 45 height 16
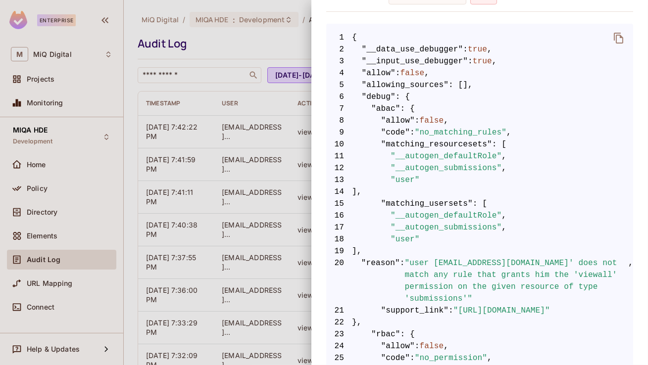
scroll to position [176, 0]
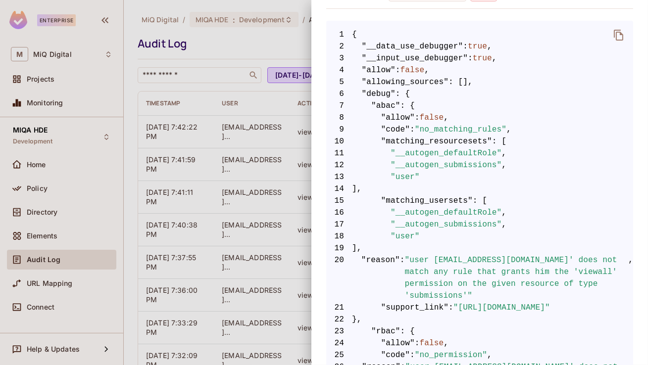
click at [470, 213] on span ""__autogen_defaultRole"" at bounding box center [446, 213] width 111 height 12
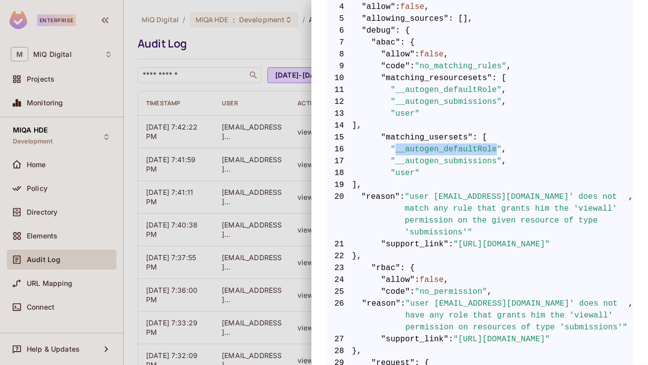
scroll to position [220, 0]
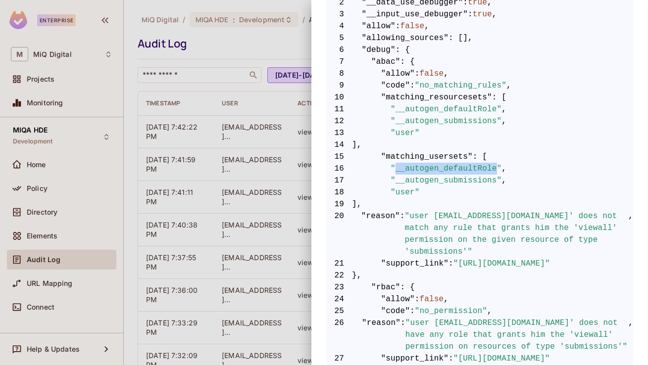
click at [458, 83] on span ""no_matching_rules"" at bounding box center [461, 86] width 92 height 12
click at [409, 127] on span ""user"" at bounding box center [405, 133] width 29 height 12
click at [417, 155] on span ""matching_usersets"" at bounding box center [427, 157] width 92 height 12
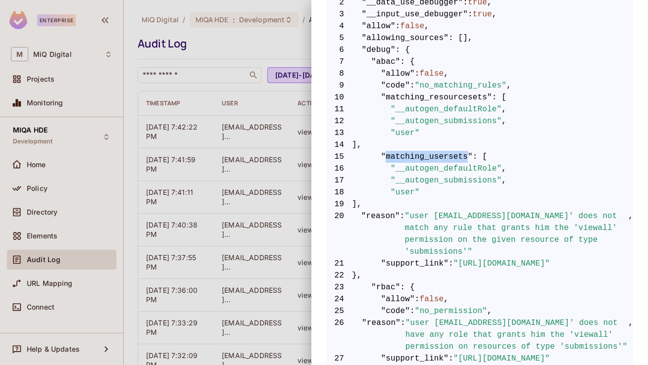
click at [403, 195] on span ""user"" at bounding box center [405, 193] width 29 height 12
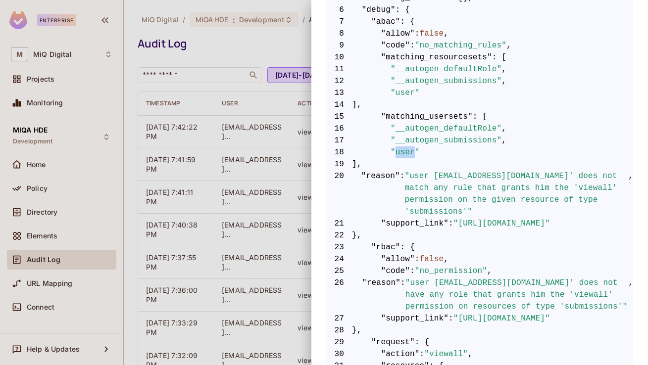
scroll to position [281, 0]
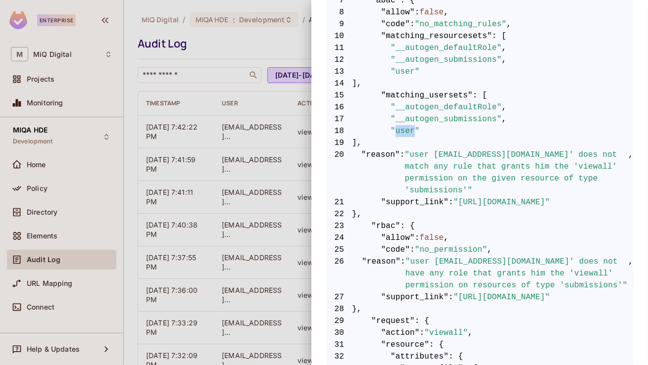
click at [196, 210] on div at bounding box center [324, 182] width 648 height 365
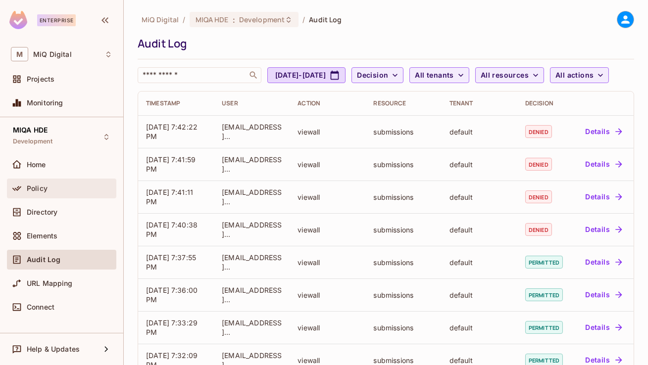
click at [52, 192] on div "Policy" at bounding box center [70, 189] width 86 height 8
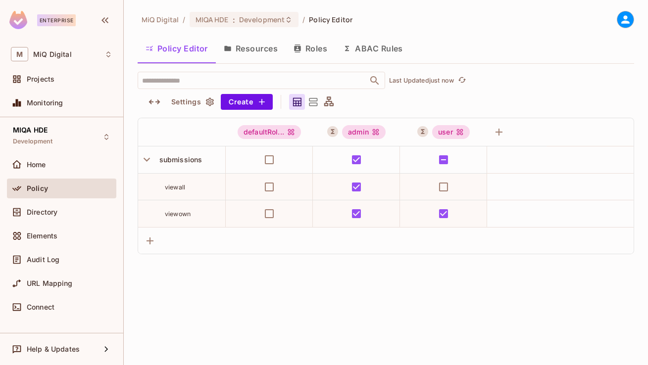
click at [383, 47] on button "ABAC Rules" at bounding box center [373, 48] width 76 height 25
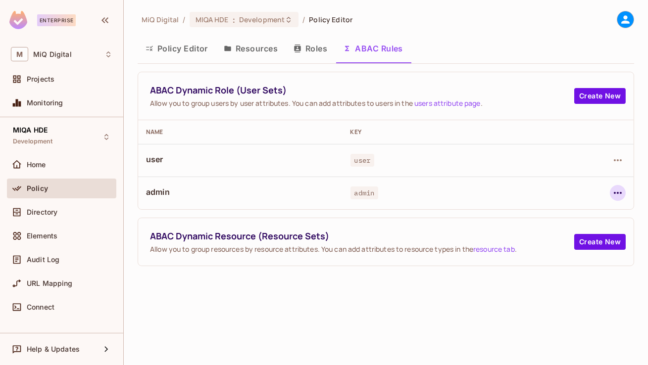
click at [621, 194] on icon "button" at bounding box center [618, 193] width 12 height 12
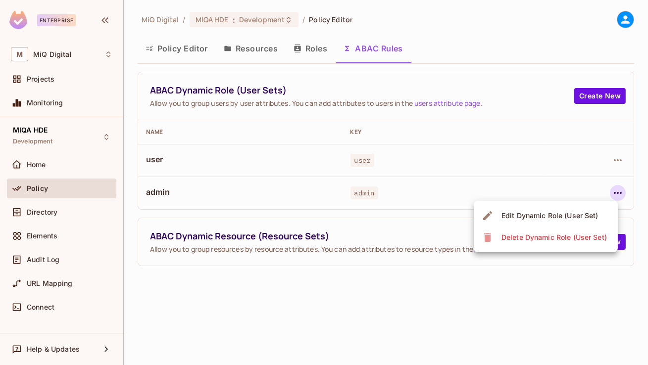
click at [565, 215] on div "Edit Dynamic Role (User Set)" at bounding box center [550, 216] width 97 height 10
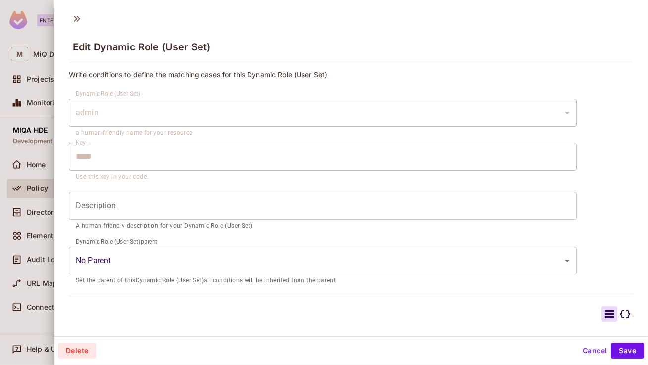
scroll to position [102, 0]
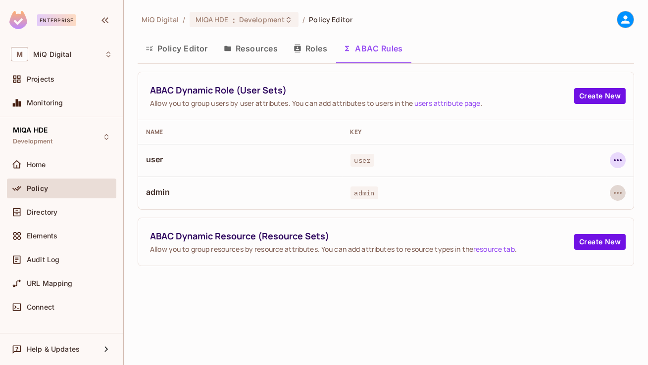
click at [614, 158] on icon "button" at bounding box center [618, 161] width 12 height 12
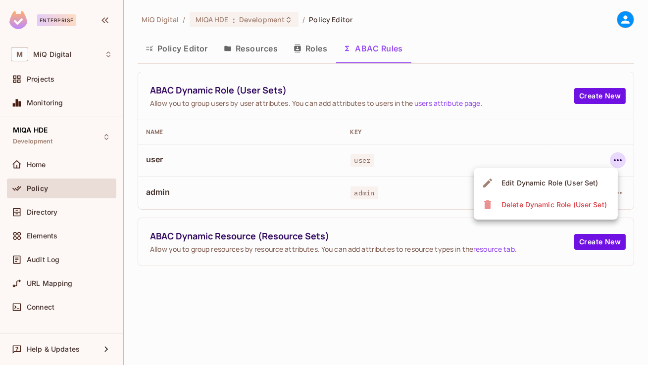
click at [551, 187] on div "Edit Dynamic Role (User Set)" at bounding box center [550, 183] width 97 height 10
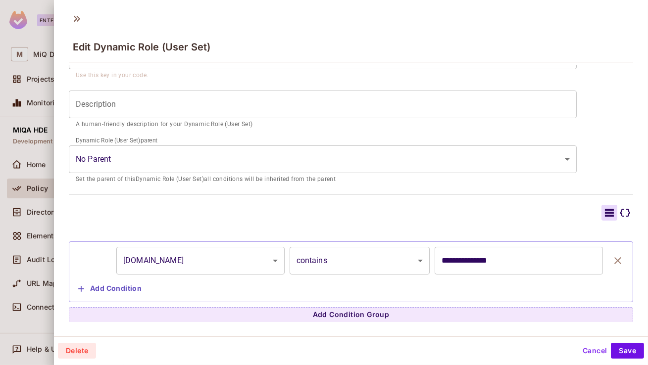
click at [238, 261] on body "Enterprise M MiQ Digital Projects Monitoring MIQA HDE Development Home Policy D…" at bounding box center [324, 182] width 648 height 365
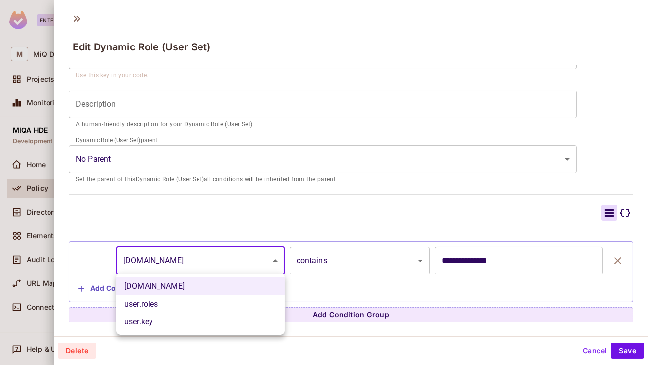
click at [277, 222] on div at bounding box center [324, 182] width 648 height 365
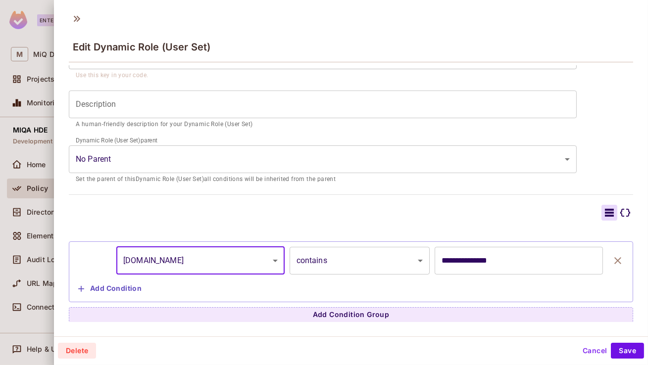
scroll to position [0, 0]
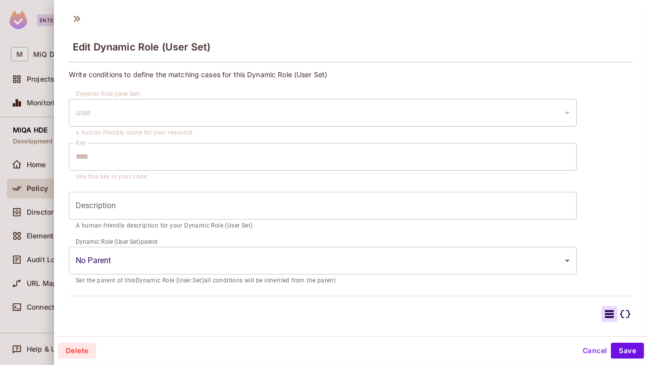
click at [592, 352] on button "Cancel" at bounding box center [595, 351] width 32 height 16
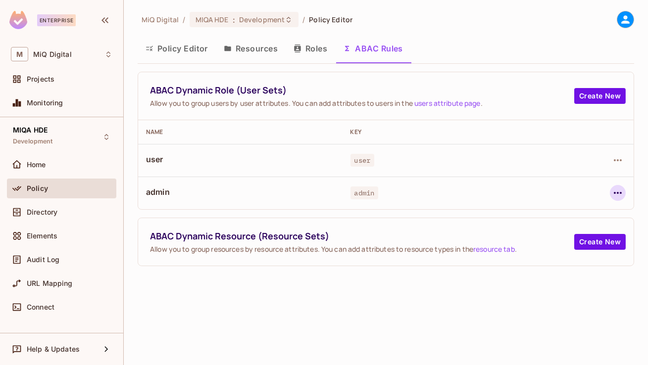
click at [617, 194] on icon "button" at bounding box center [618, 193] width 12 height 12
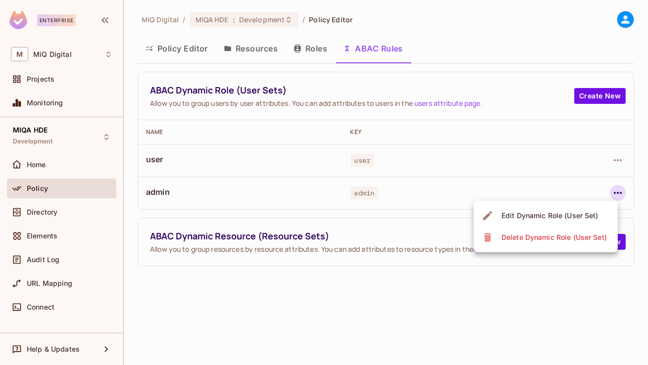
click at [563, 214] on div "Edit Dynamic Role (User Set)" at bounding box center [550, 216] width 97 height 10
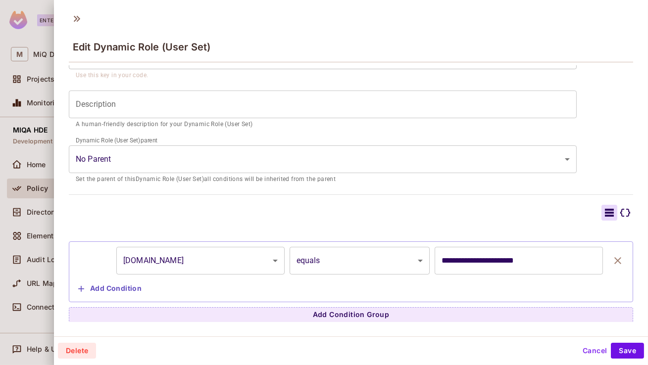
scroll to position [1, 0]
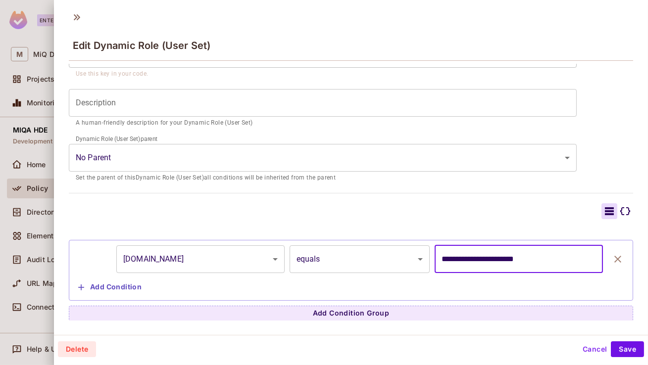
drag, startPoint x: 474, startPoint y: 257, endPoint x: 430, endPoint y: 257, distance: 44.6
click at [430, 257] on div "**********" at bounding box center [351, 260] width 554 height 28
type input "**********"
click at [632, 346] on button "Save" at bounding box center [627, 350] width 33 height 16
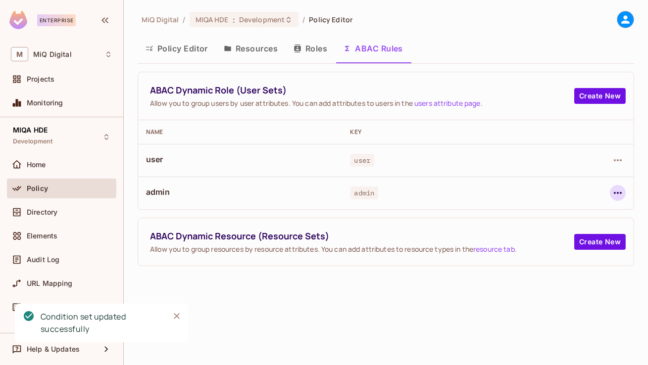
click at [617, 191] on icon "button" at bounding box center [618, 193] width 12 height 12
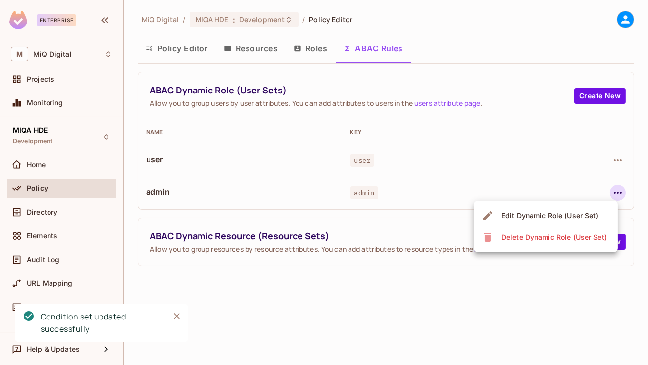
click at [560, 214] on div "Edit Dynamic Role (User Set)" at bounding box center [550, 216] width 97 height 10
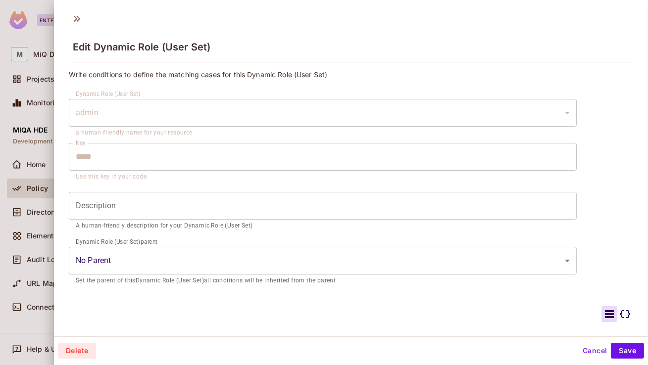
scroll to position [102, 0]
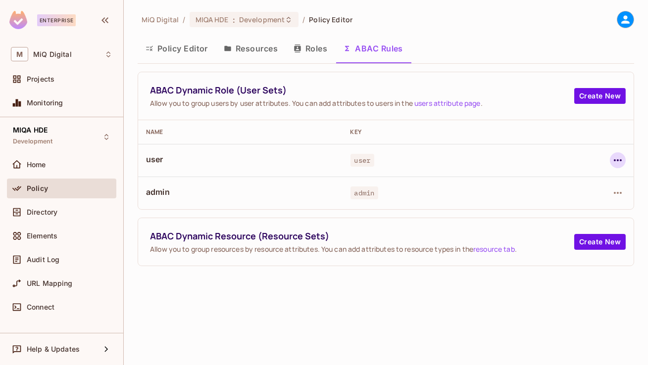
click at [620, 164] on icon "button" at bounding box center [618, 161] width 12 height 12
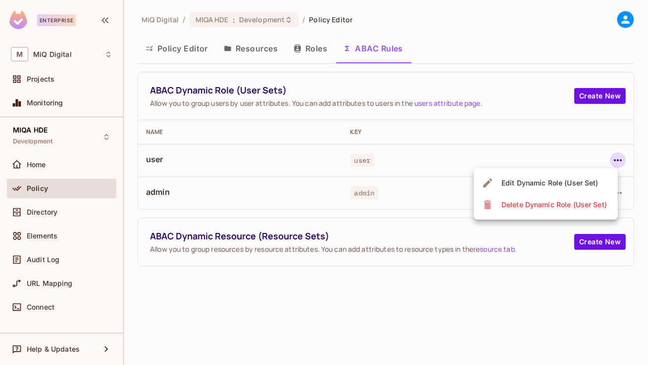
click at [559, 185] on div "Edit Dynamic Role (User Set)" at bounding box center [550, 183] width 97 height 10
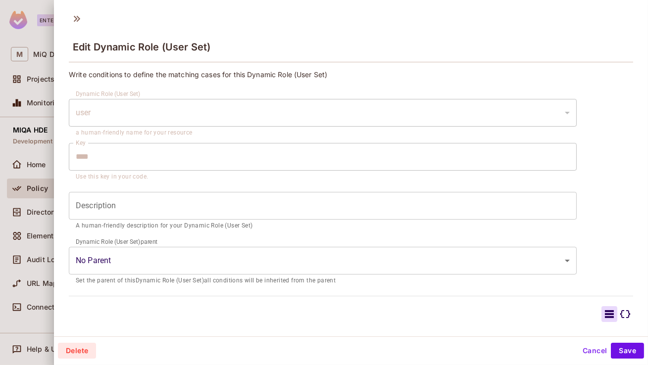
scroll to position [102, 0]
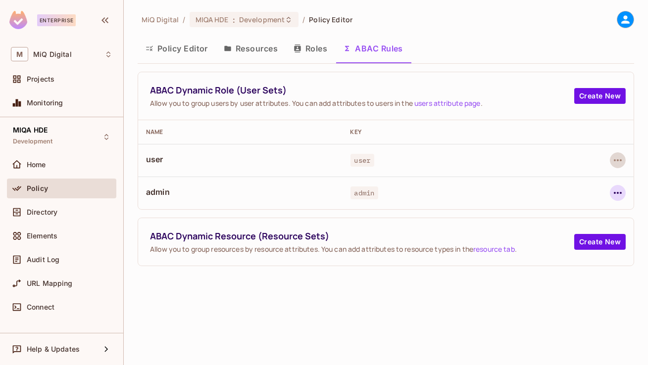
click at [620, 197] on icon "button" at bounding box center [618, 193] width 12 height 12
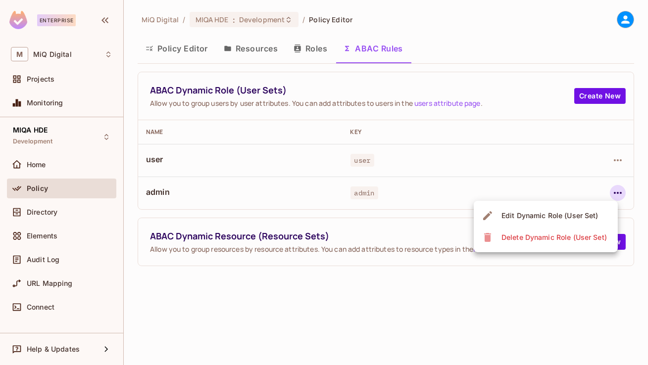
click at [563, 214] on div "Edit Dynamic Role (User Set)" at bounding box center [550, 216] width 97 height 10
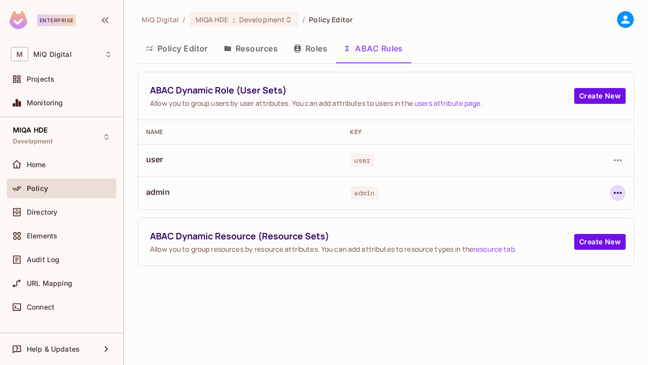
click at [619, 189] on icon "button" at bounding box center [618, 193] width 12 height 12
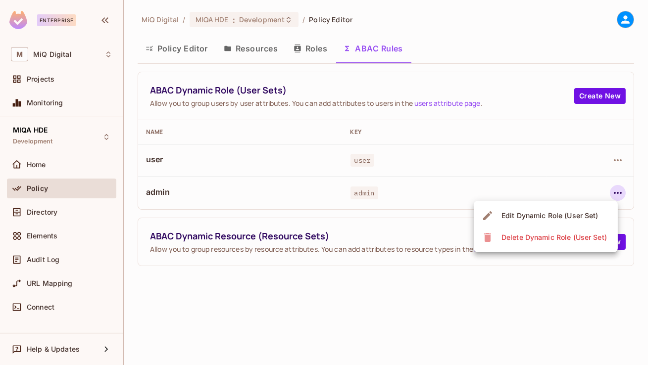
click at [545, 214] on div "Edit Dynamic Role (User Set)" at bounding box center [550, 216] width 97 height 10
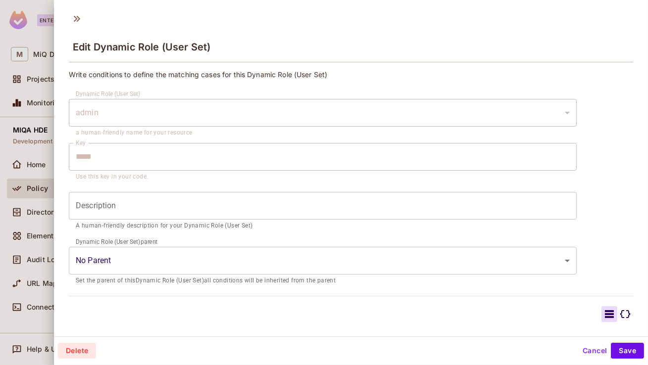
scroll to position [102, 0]
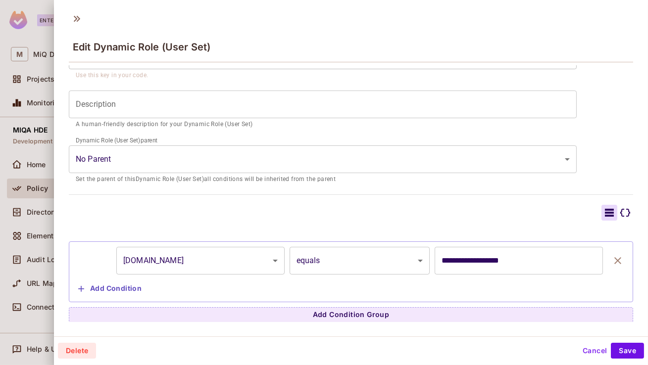
click at [471, 264] on input "**********" at bounding box center [519, 261] width 168 height 28
drag, startPoint x: 456, startPoint y: 261, endPoint x: 428, endPoint y: 261, distance: 27.2
click at [428, 261] on div "**********" at bounding box center [351, 261] width 554 height 28
type input "**********"
click at [630, 356] on button "Save" at bounding box center [627, 351] width 33 height 16
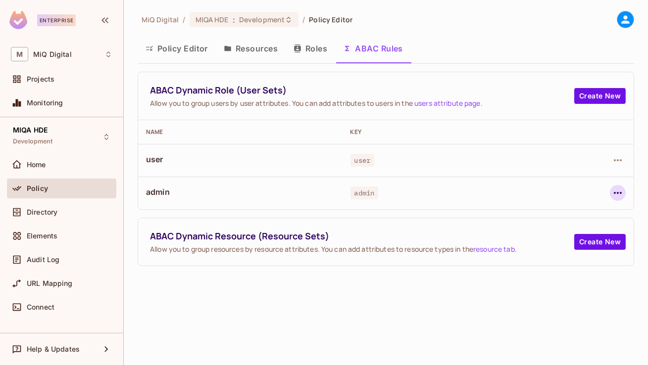
click at [618, 186] on button "button" at bounding box center [618, 193] width 16 height 16
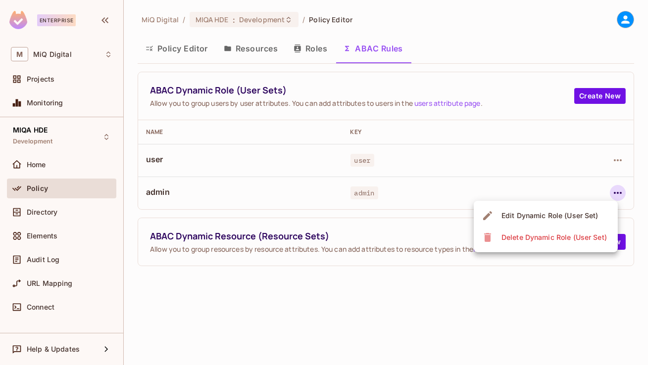
click at [564, 212] on div "Edit Dynamic Role (User Set)" at bounding box center [550, 216] width 97 height 10
